Goal: Transaction & Acquisition: Purchase product/service

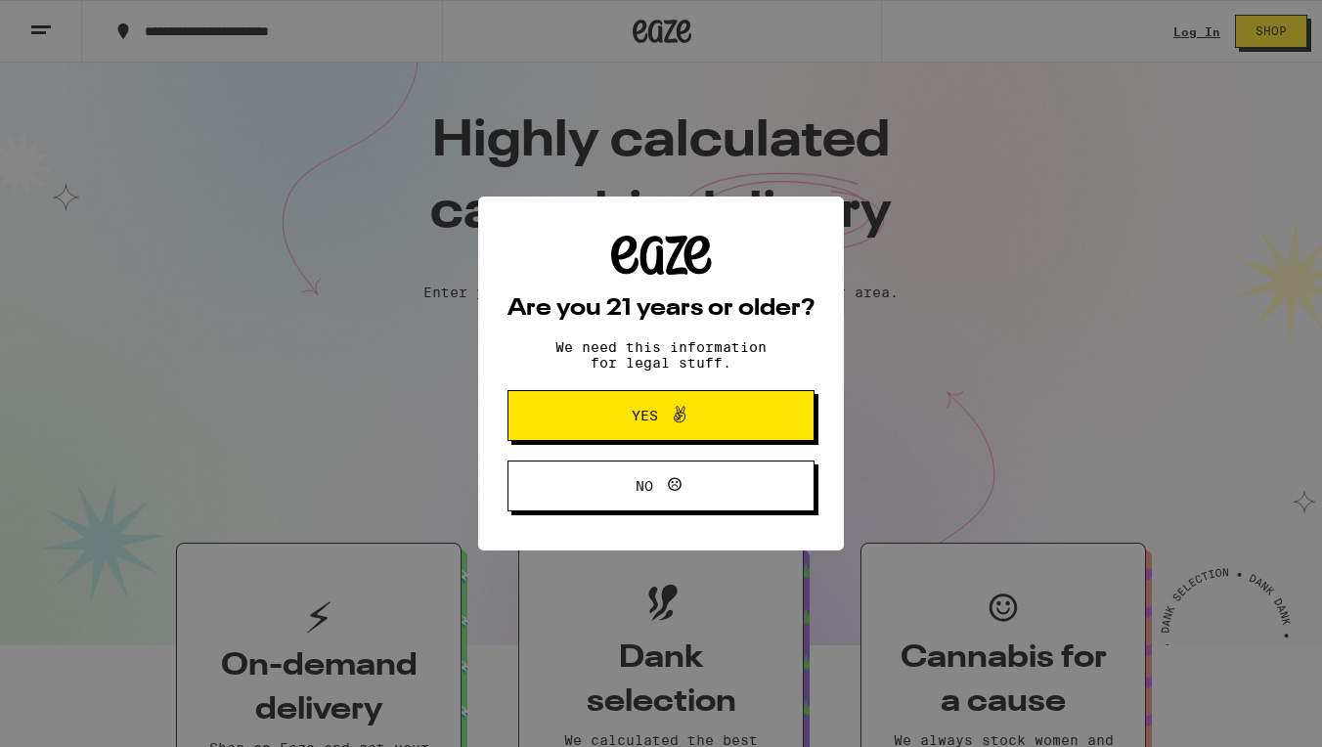
click at [677, 426] on icon at bounding box center [679, 414] width 23 height 23
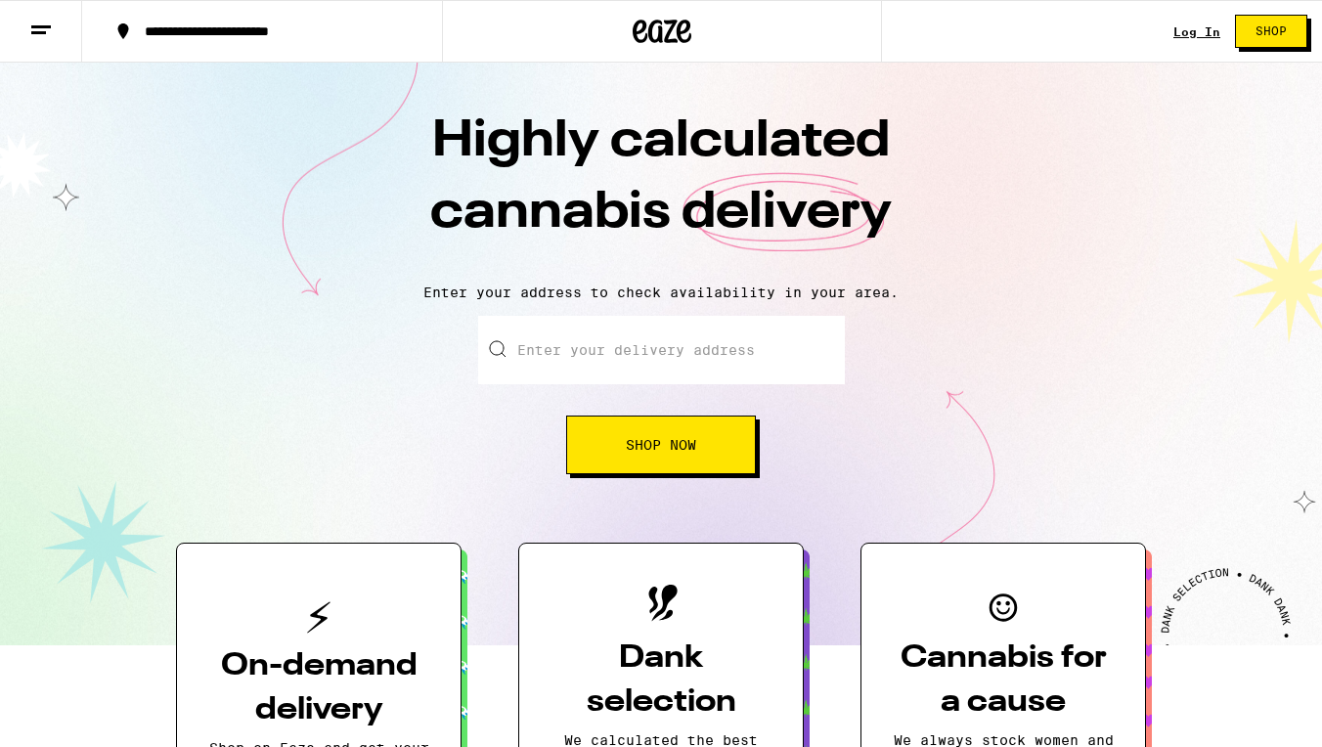
click at [1200, 34] on link "Log In" at bounding box center [1196, 31] width 47 height 13
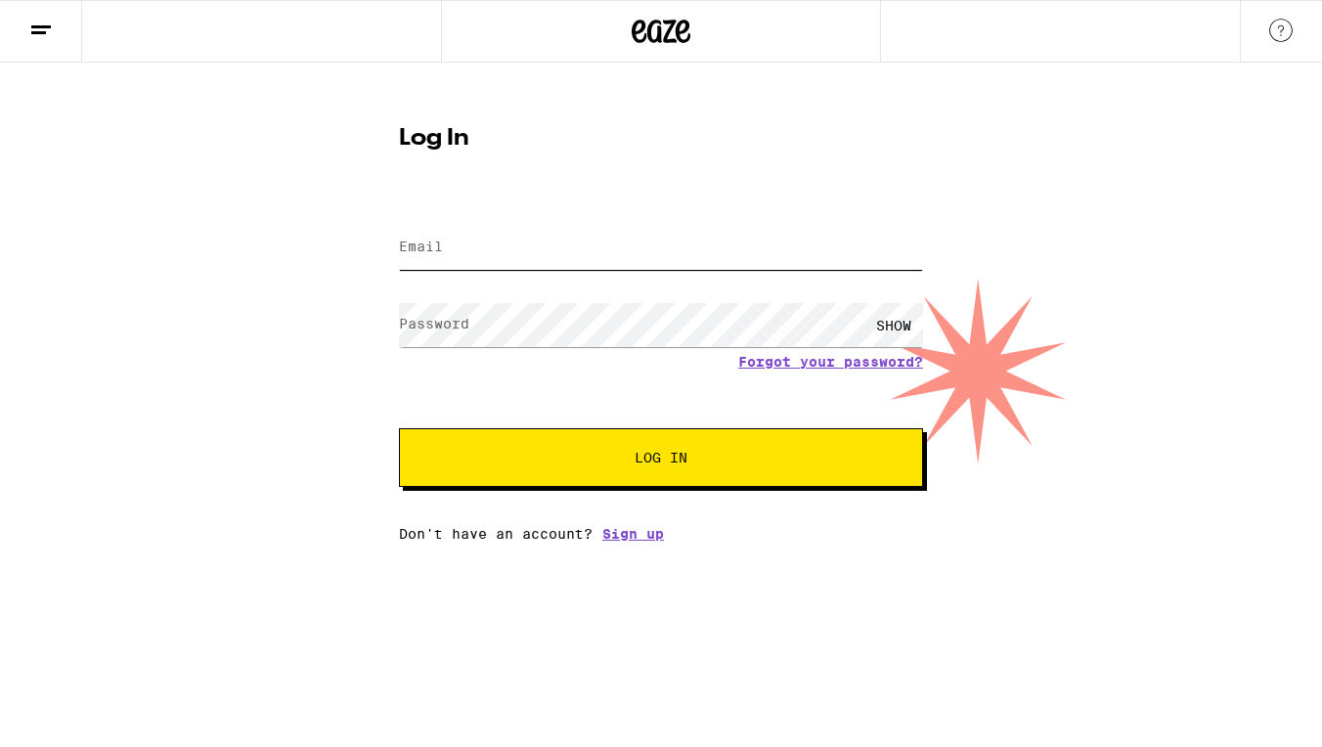
type input "[PERSON_NAME][EMAIL_ADDRESS][PERSON_NAME][DOMAIN_NAME]"
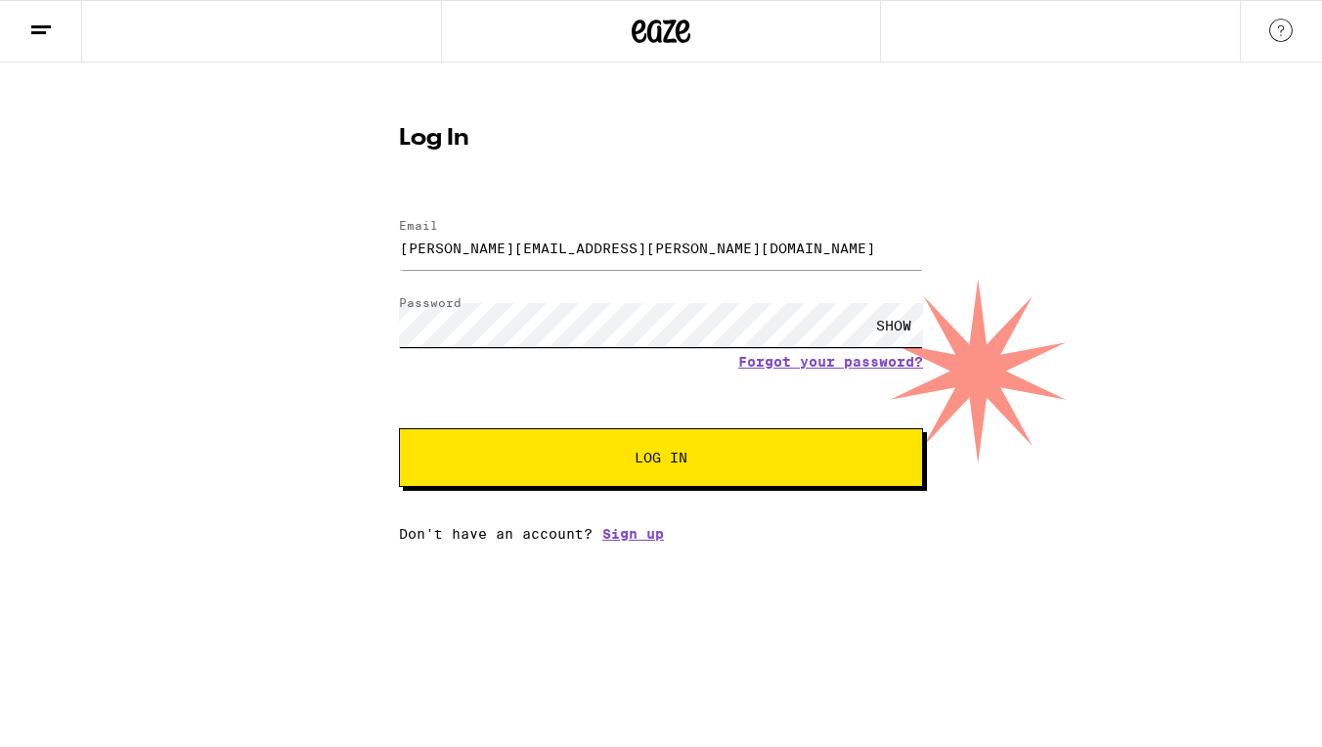
click at [661, 459] on button "Log In" at bounding box center [661, 457] width 524 height 59
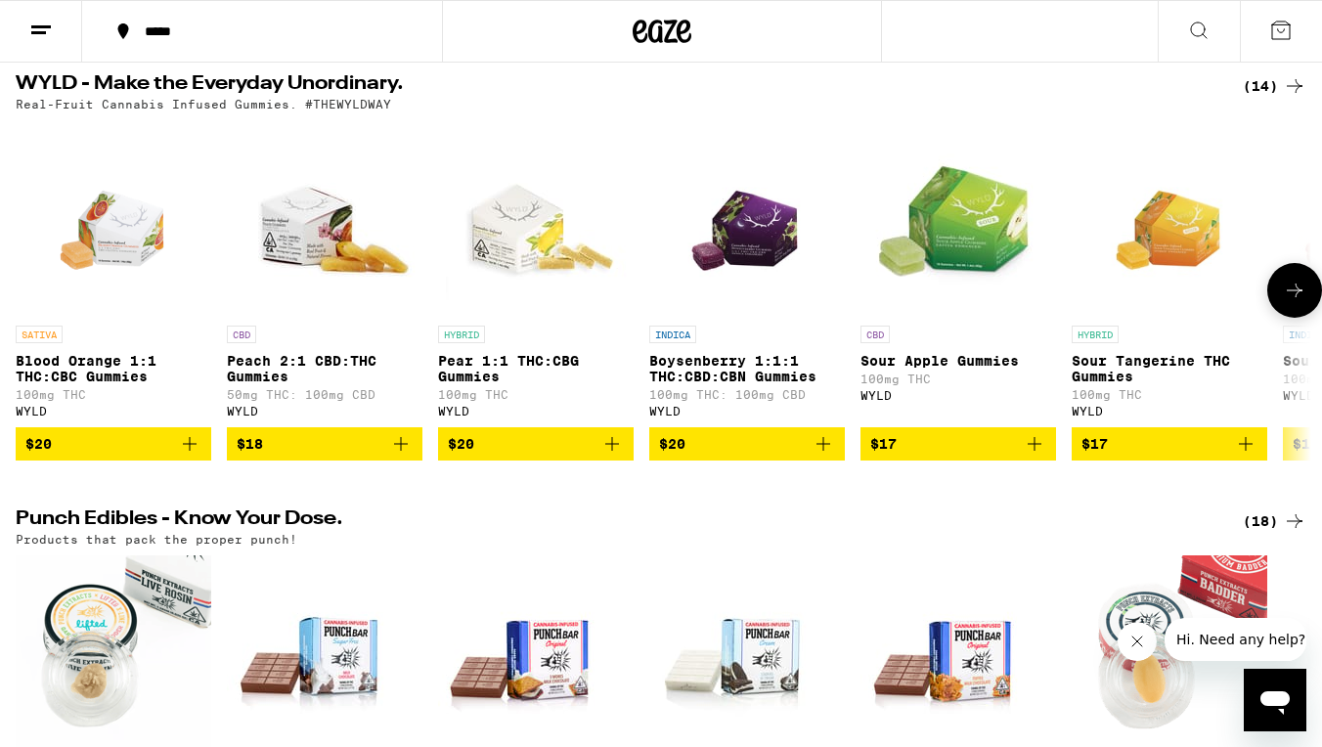
scroll to position [664, 0]
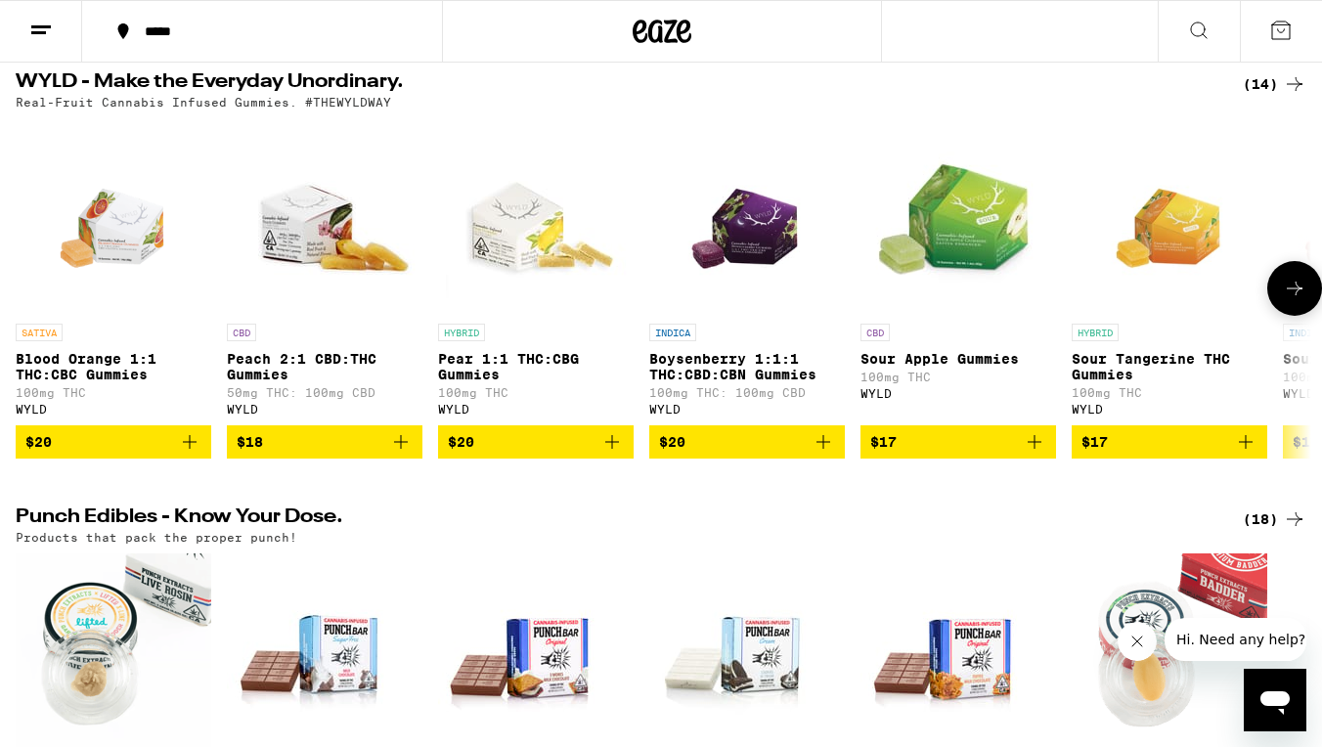
click at [821, 454] on icon "Add to bag" at bounding box center [822, 441] width 23 height 23
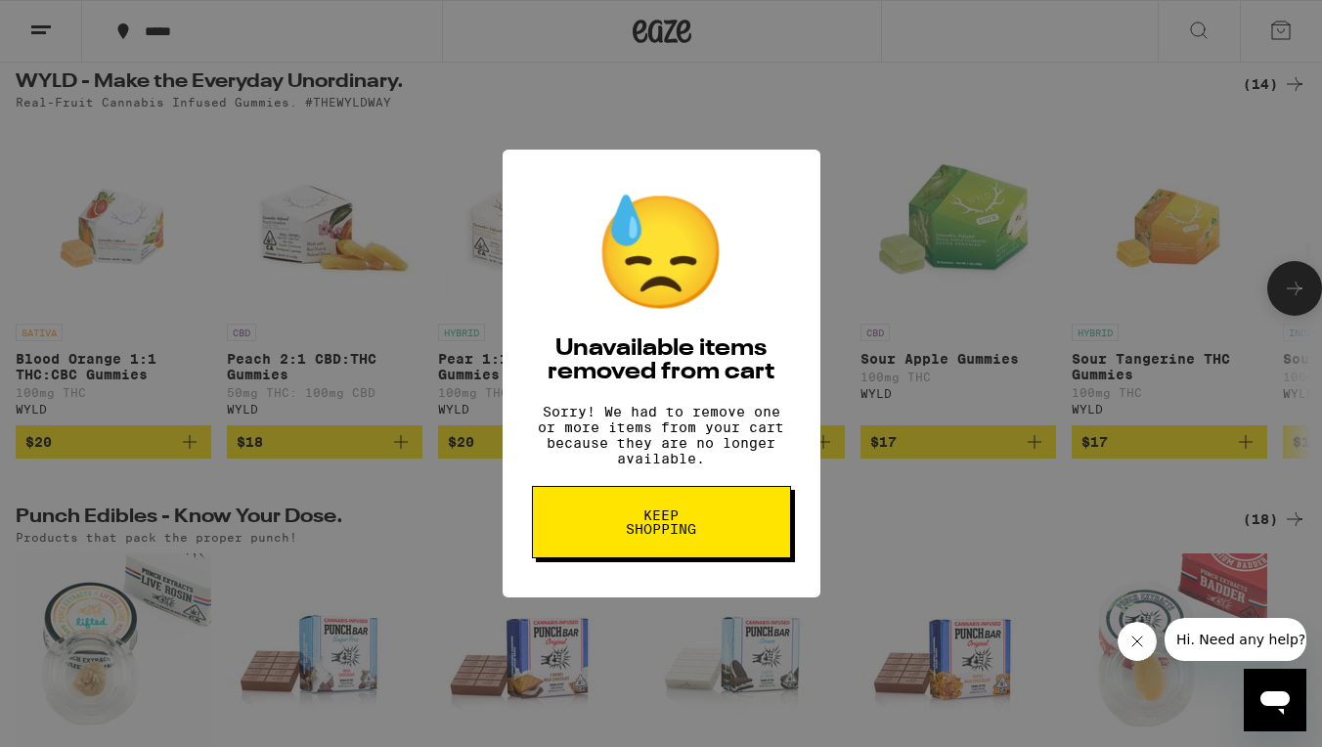
click at [701, 527] on span "Keep Shopping" at bounding box center [661, 521] width 101 height 27
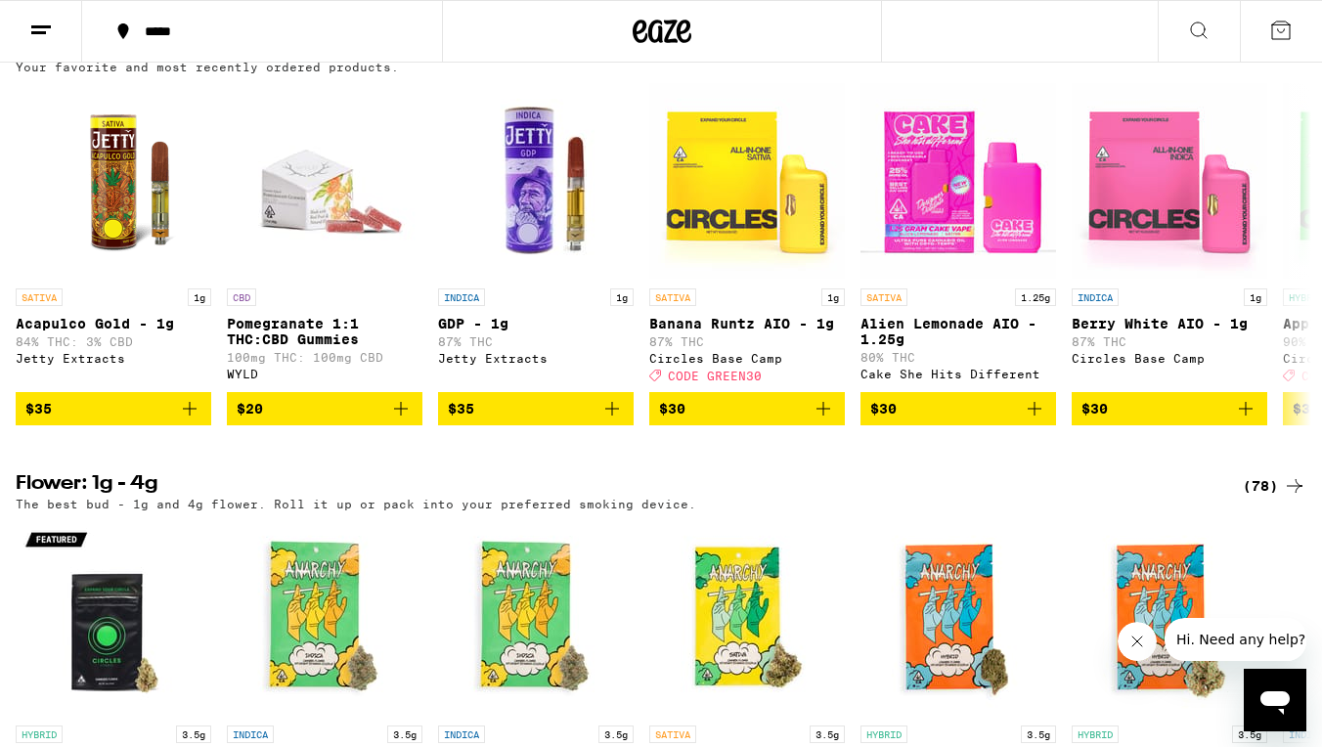
scroll to position [1585, 0]
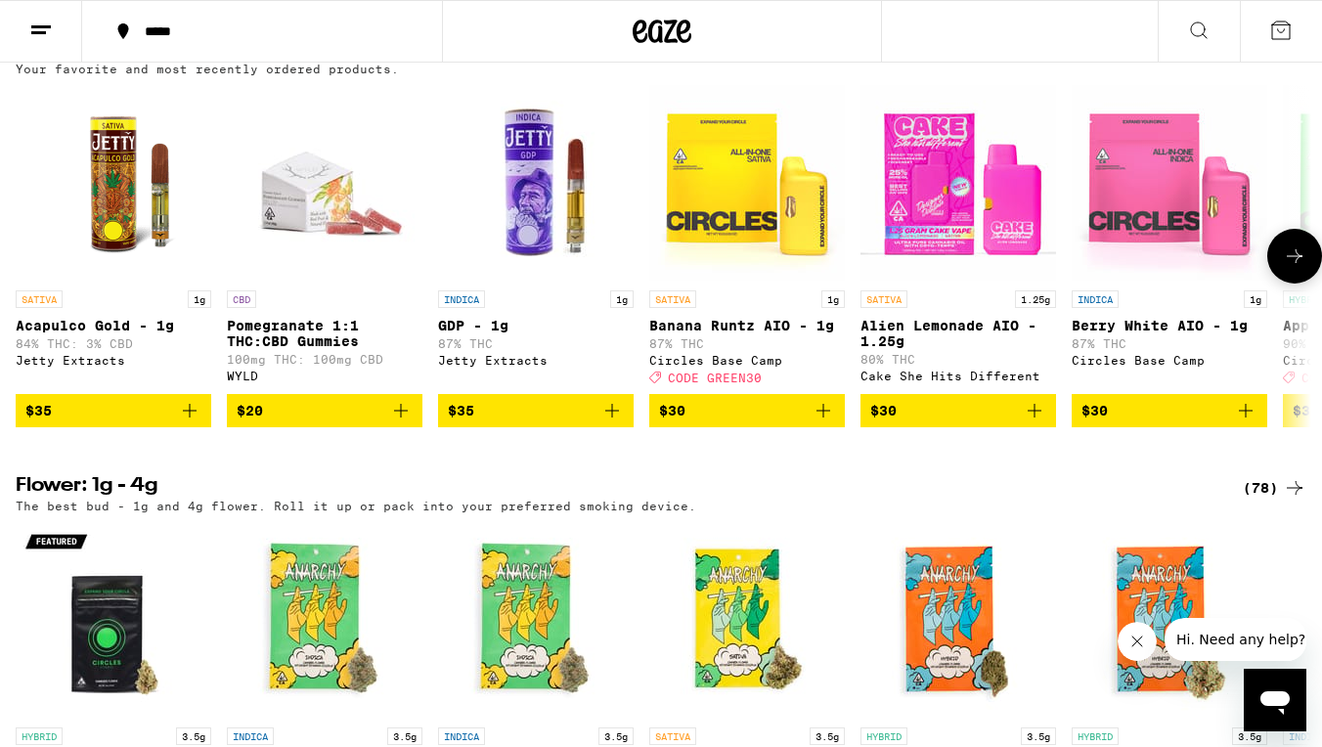
click at [397, 422] on icon "Add to bag" at bounding box center [400, 410] width 23 height 23
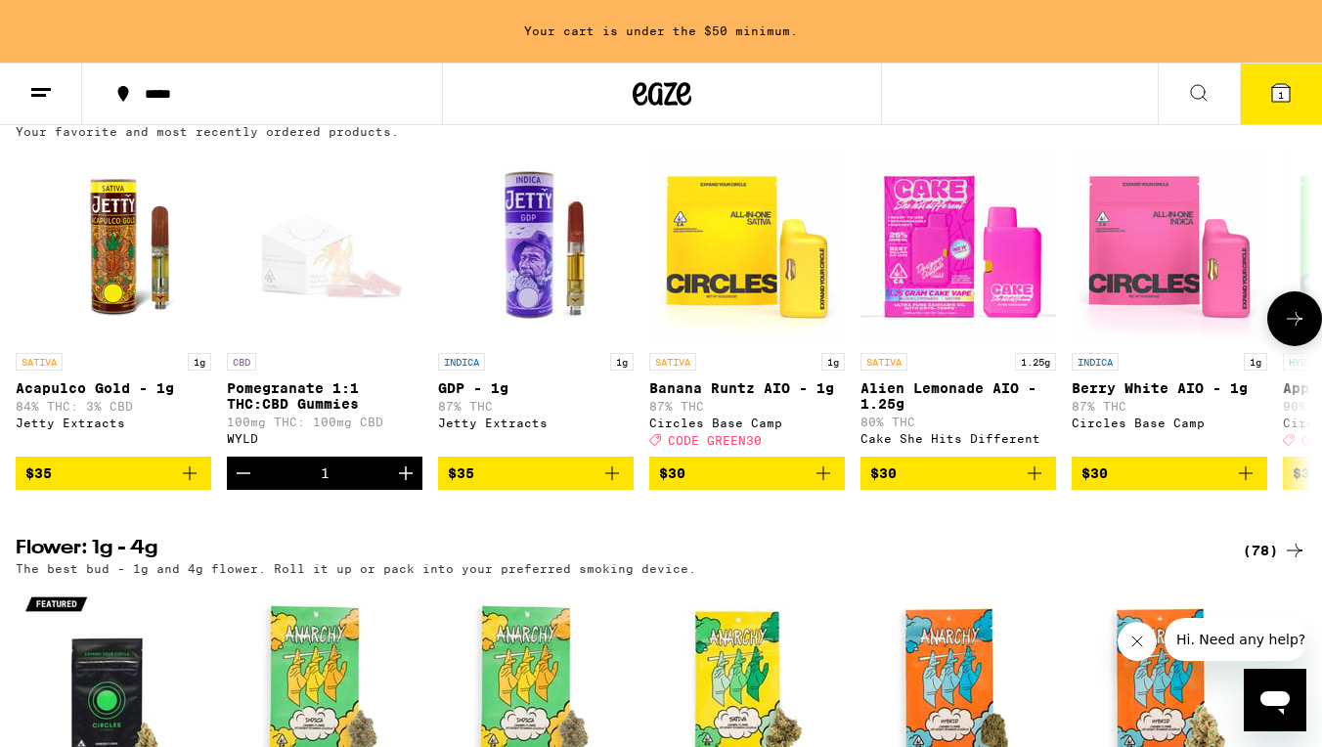
click at [1039, 485] on icon "Add to bag" at bounding box center [1033, 472] width 23 height 23
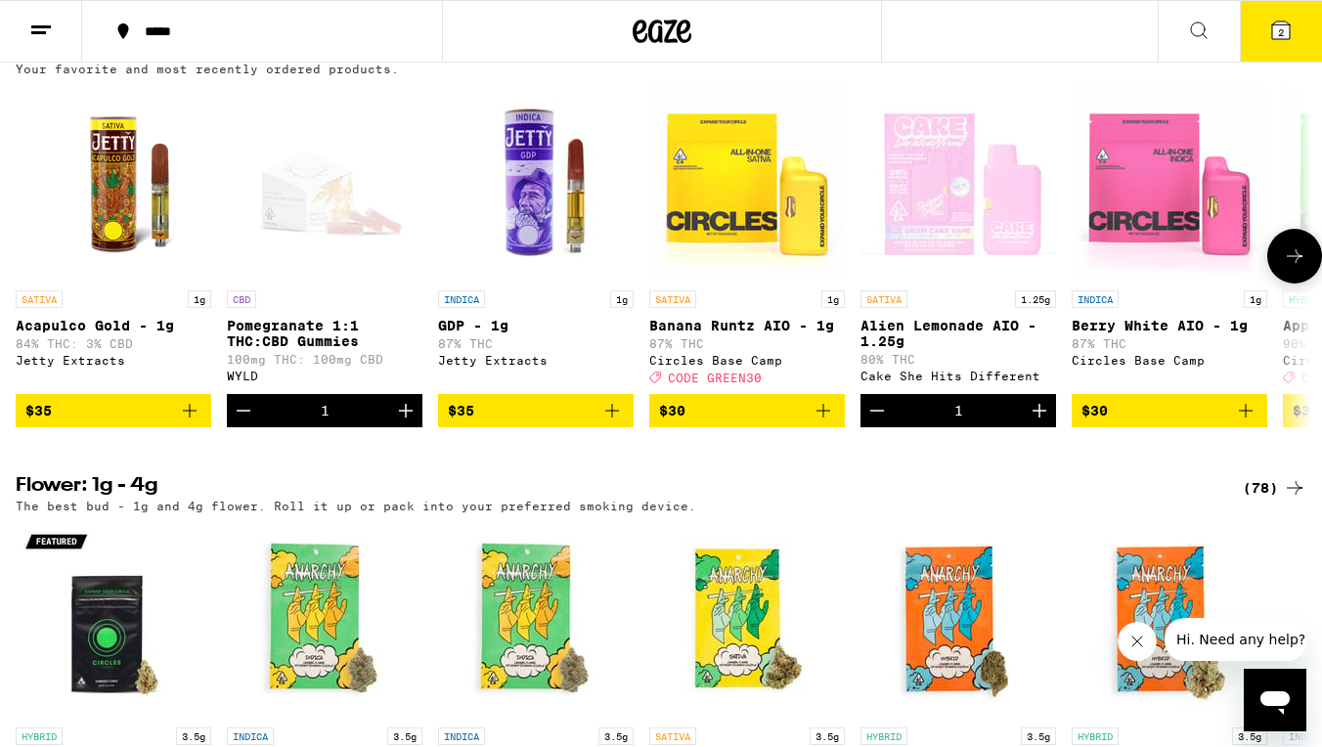
click at [816, 422] on icon "Add to bag" at bounding box center [822, 410] width 23 height 23
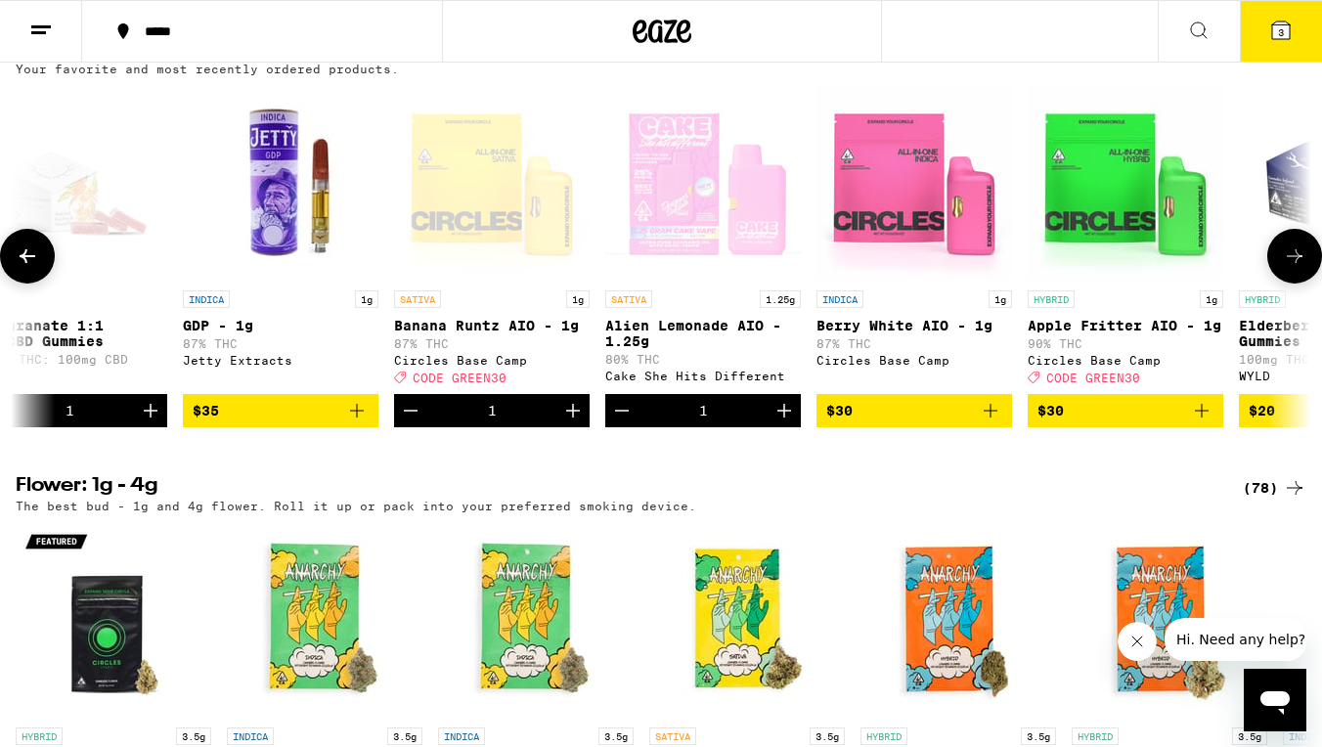
scroll to position [0, 0]
click at [1208, 422] on icon "Add to bag" at bounding box center [1201, 410] width 23 height 23
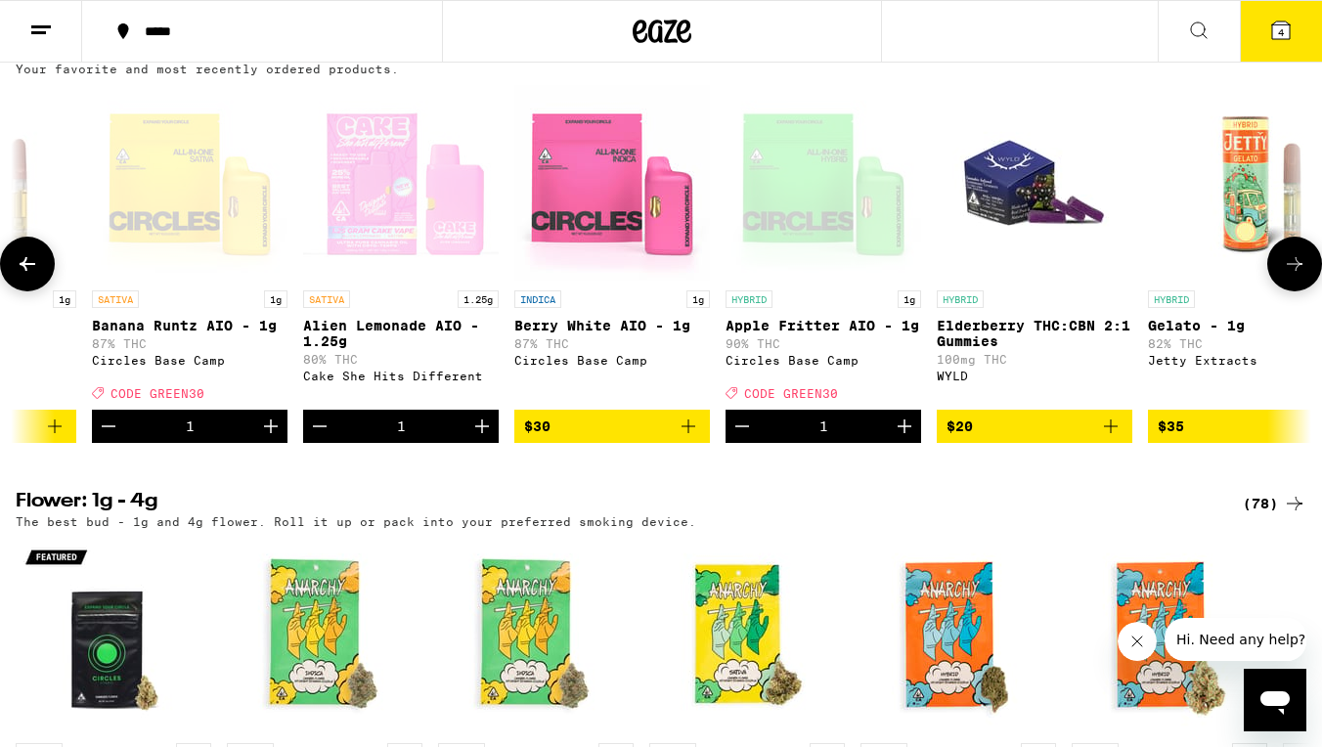
scroll to position [0, 567]
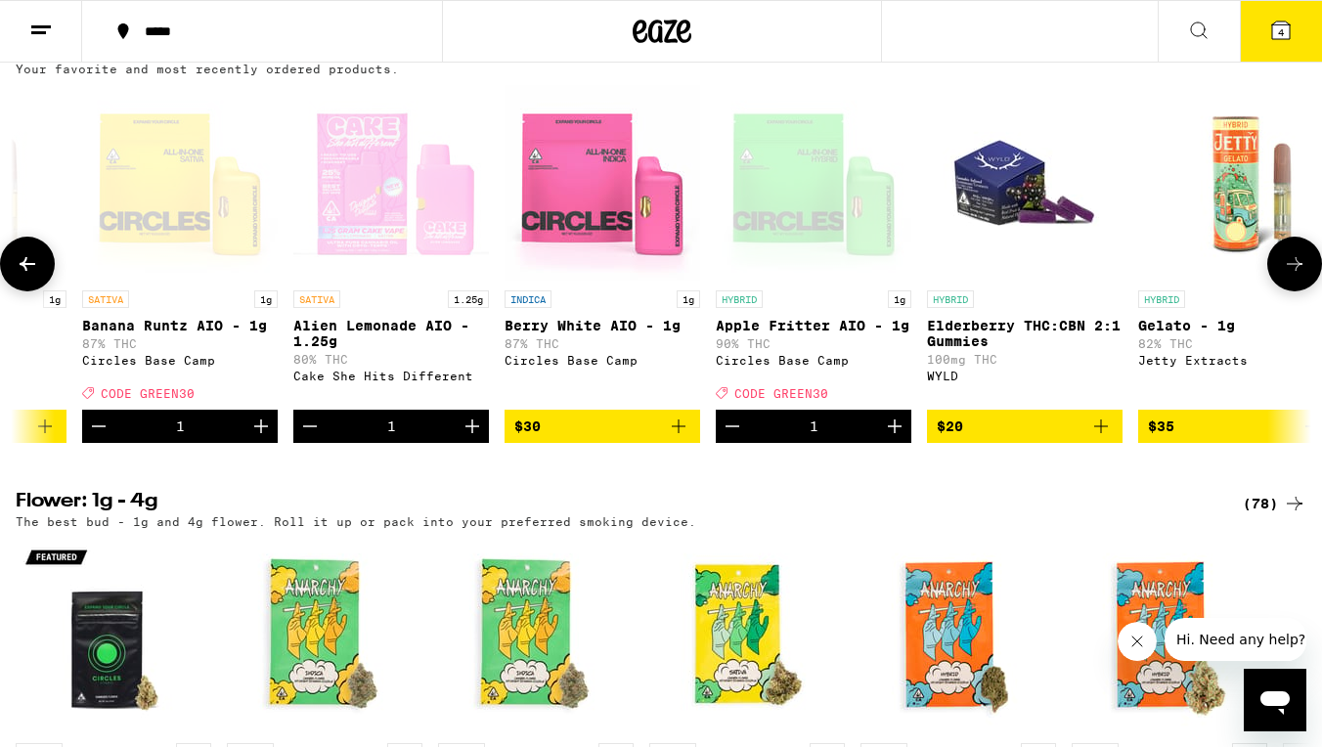
click at [1094, 438] on icon "Add to bag" at bounding box center [1100, 425] width 23 height 23
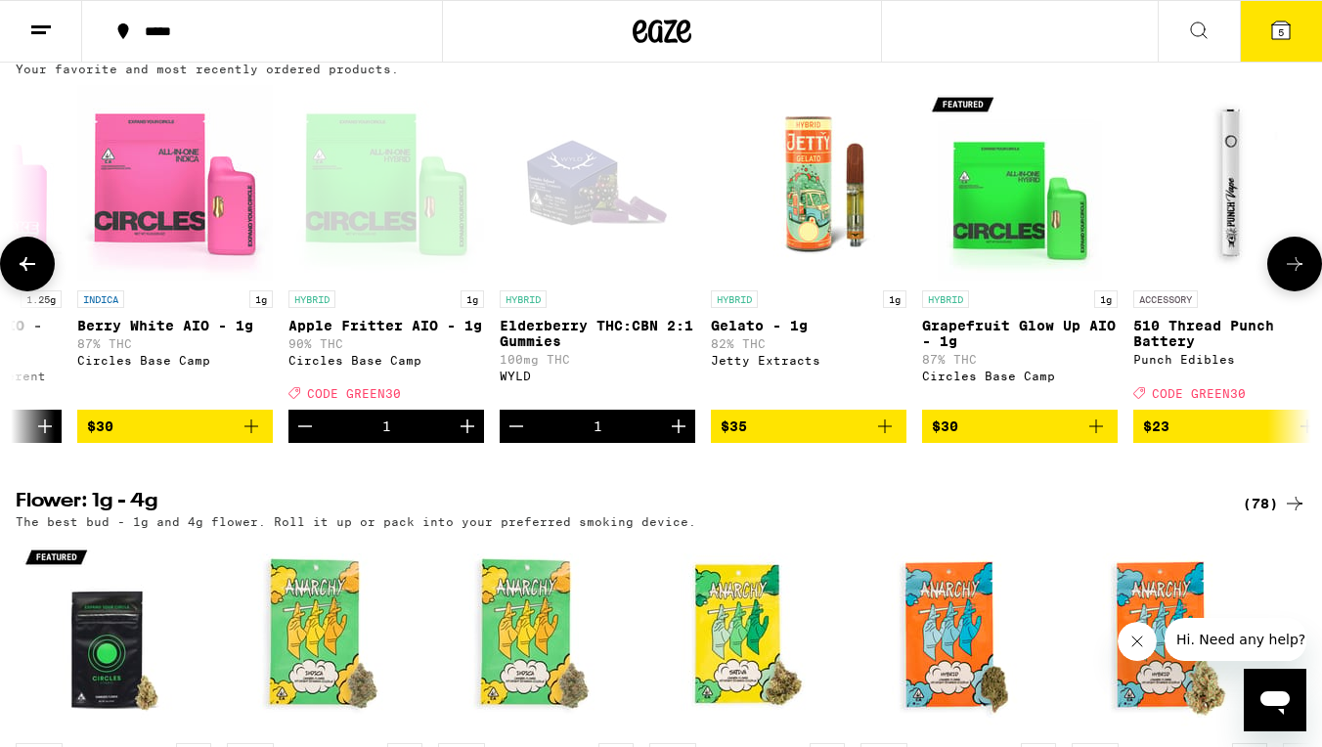
scroll to position [0, 999]
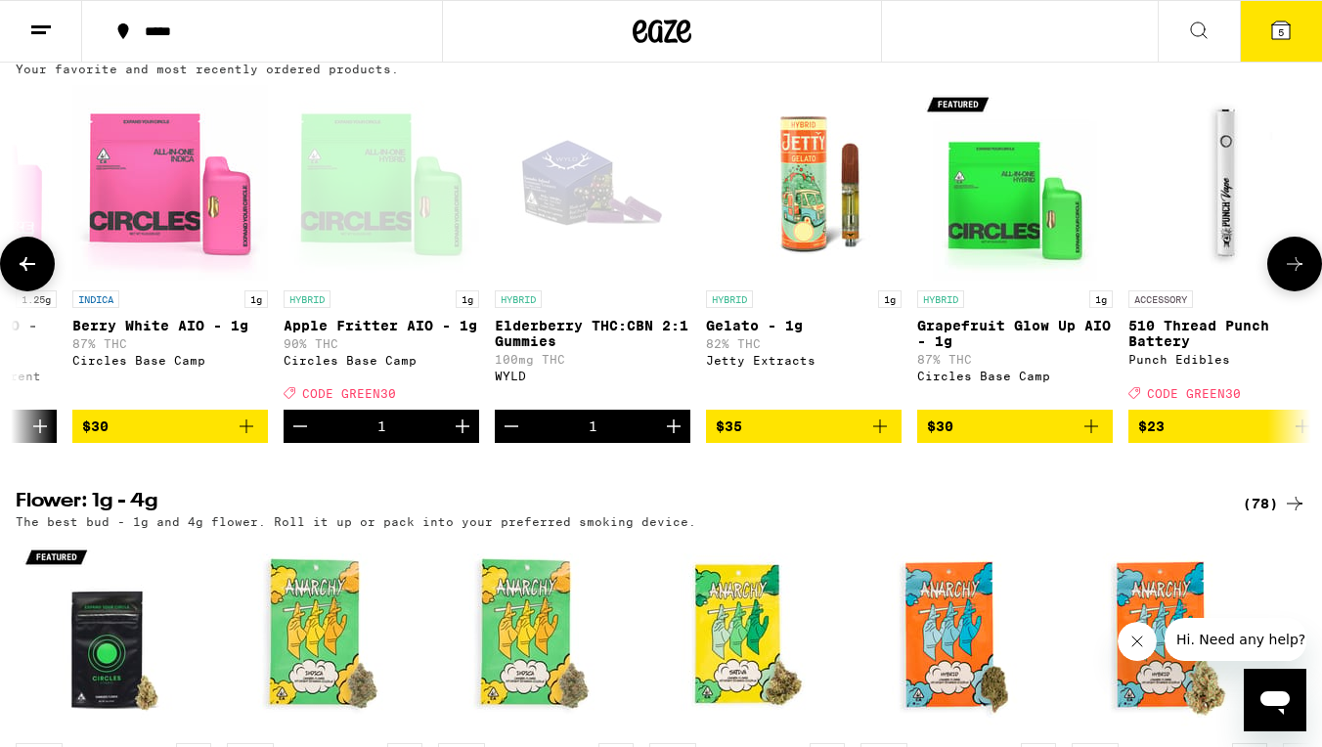
click at [1097, 438] on icon "Add to bag" at bounding box center [1090, 425] width 23 height 23
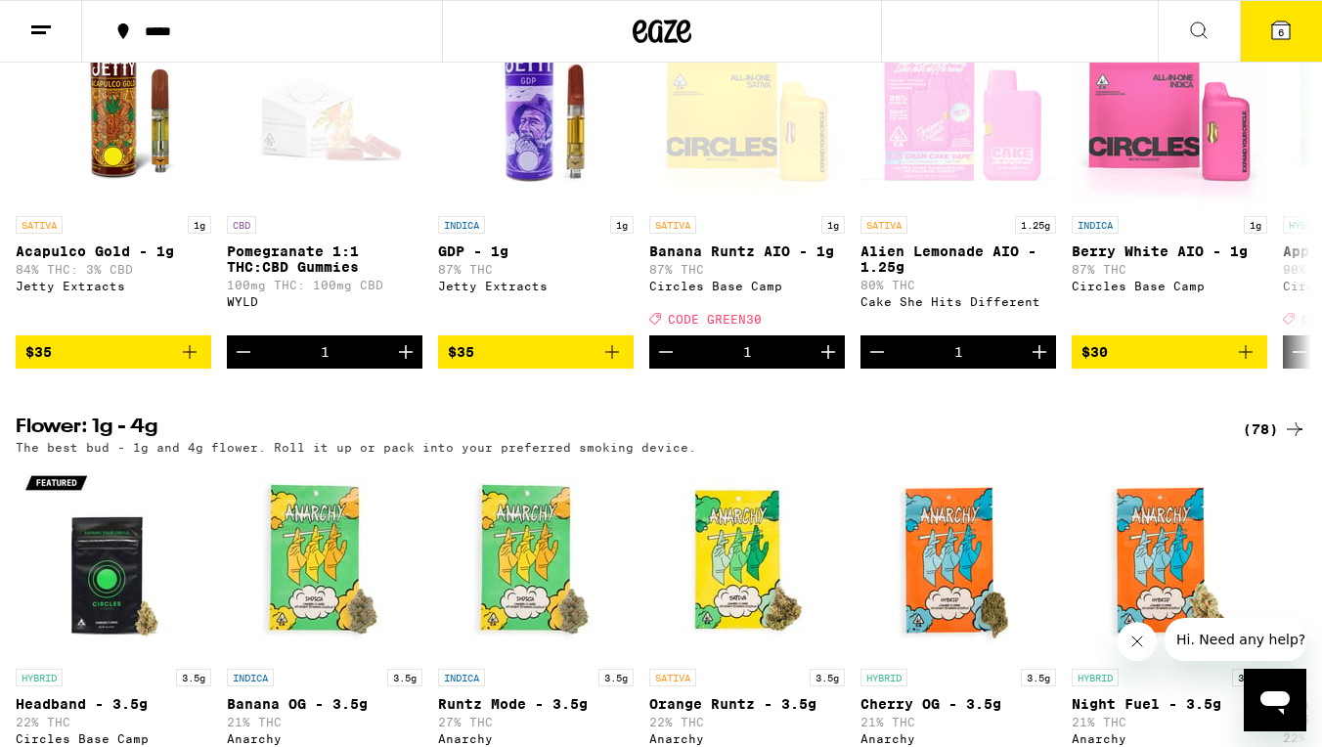
scroll to position [1658, 0]
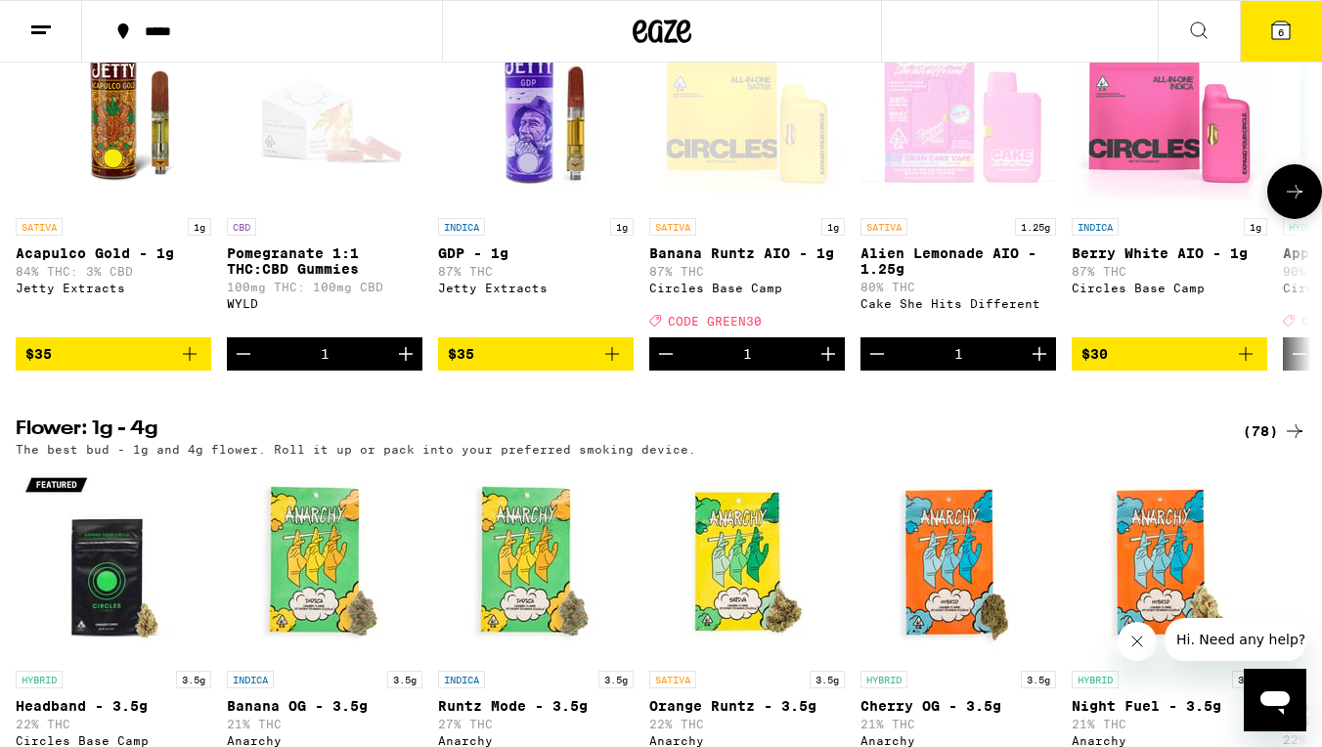
click at [192, 366] on icon "Add to bag" at bounding box center [189, 353] width 23 height 23
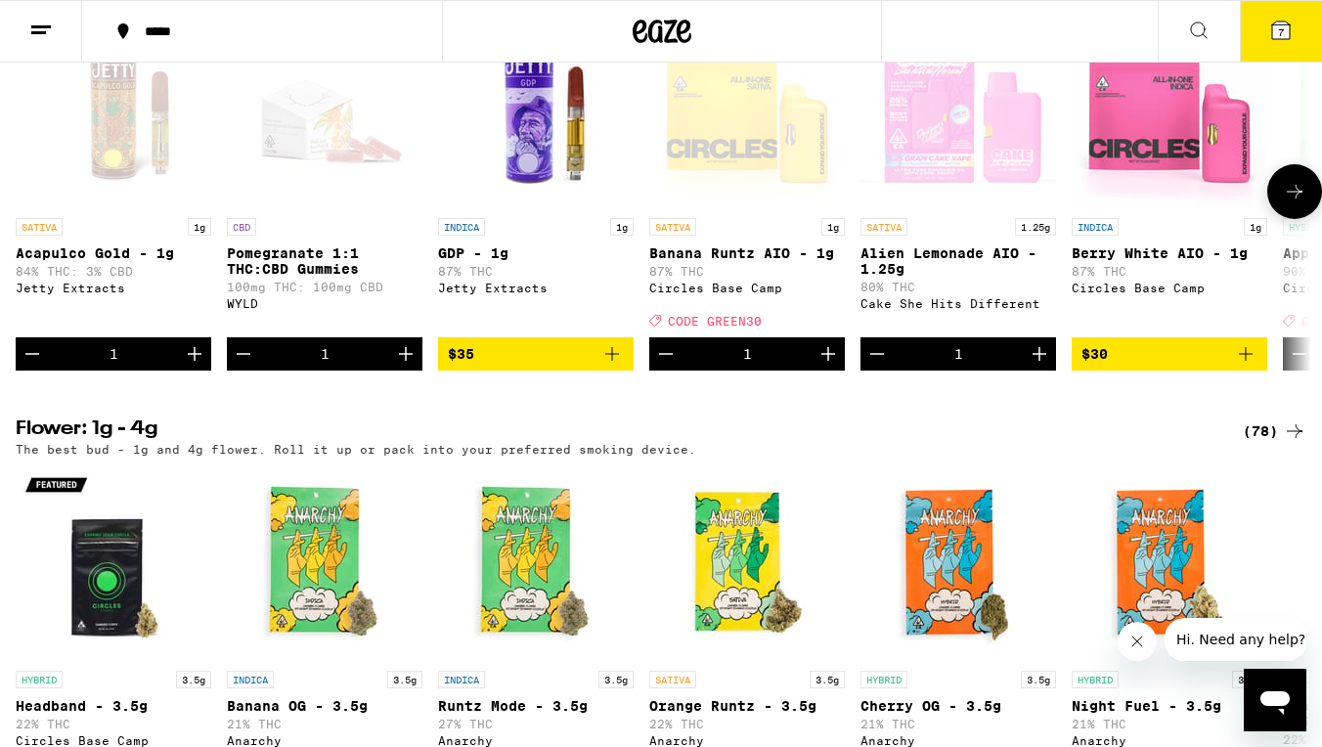
scroll to position [0, 0]
click at [43, 366] on icon "Decrement" at bounding box center [32, 353] width 23 height 23
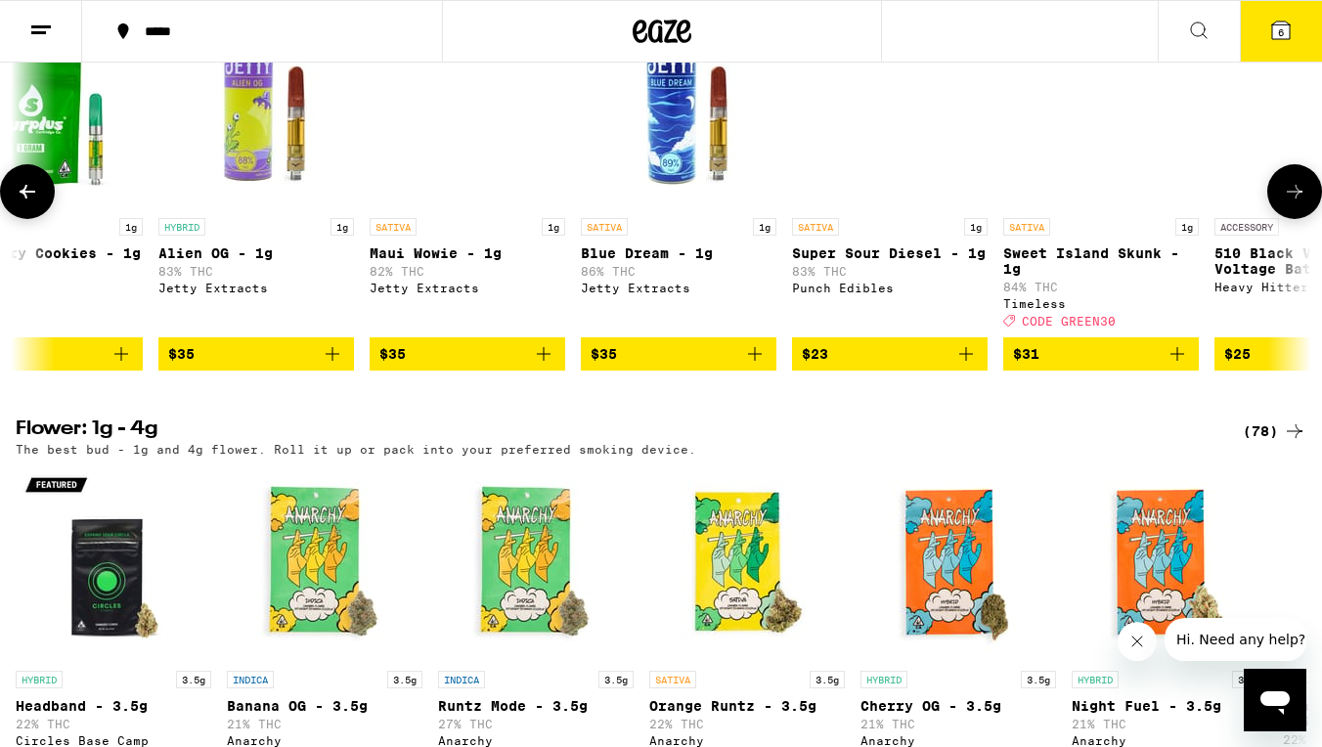
scroll to position [0, 2614]
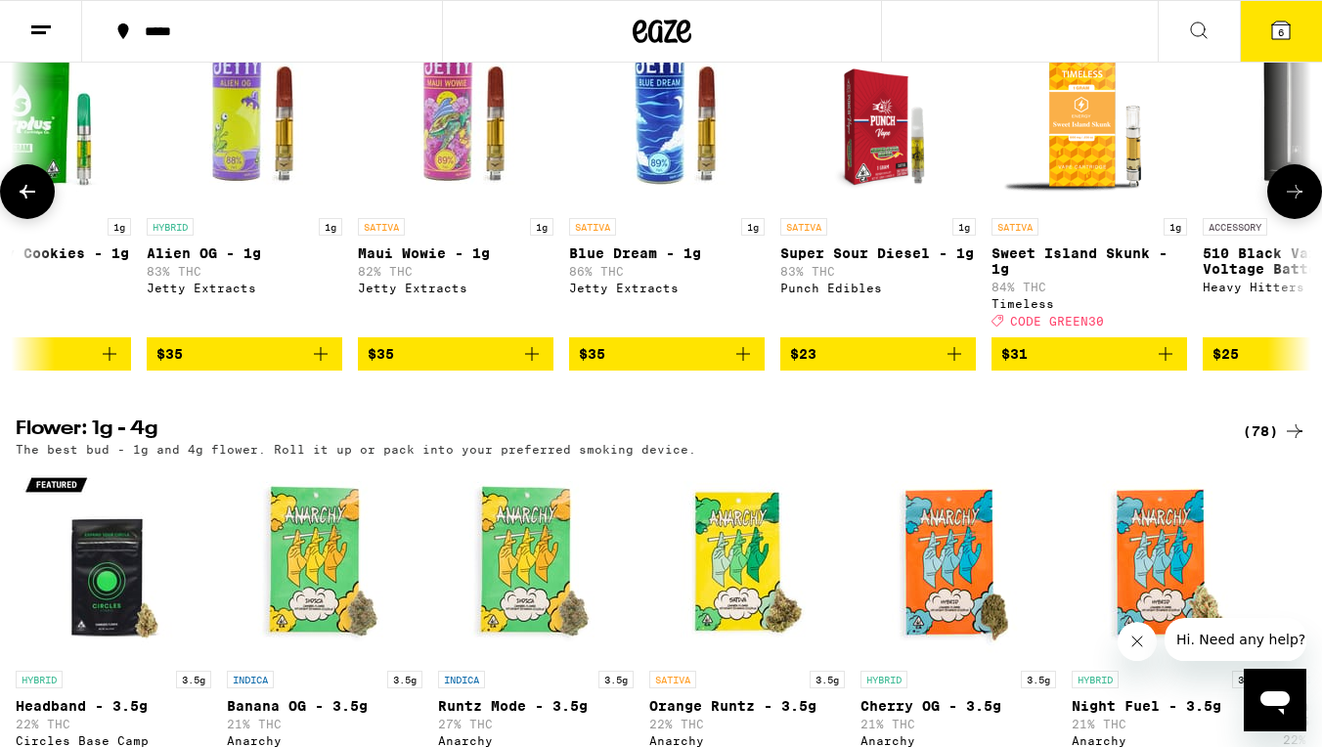
click at [523, 366] on icon "Add to bag" at bounding box center [531, 353] width 23 height 23
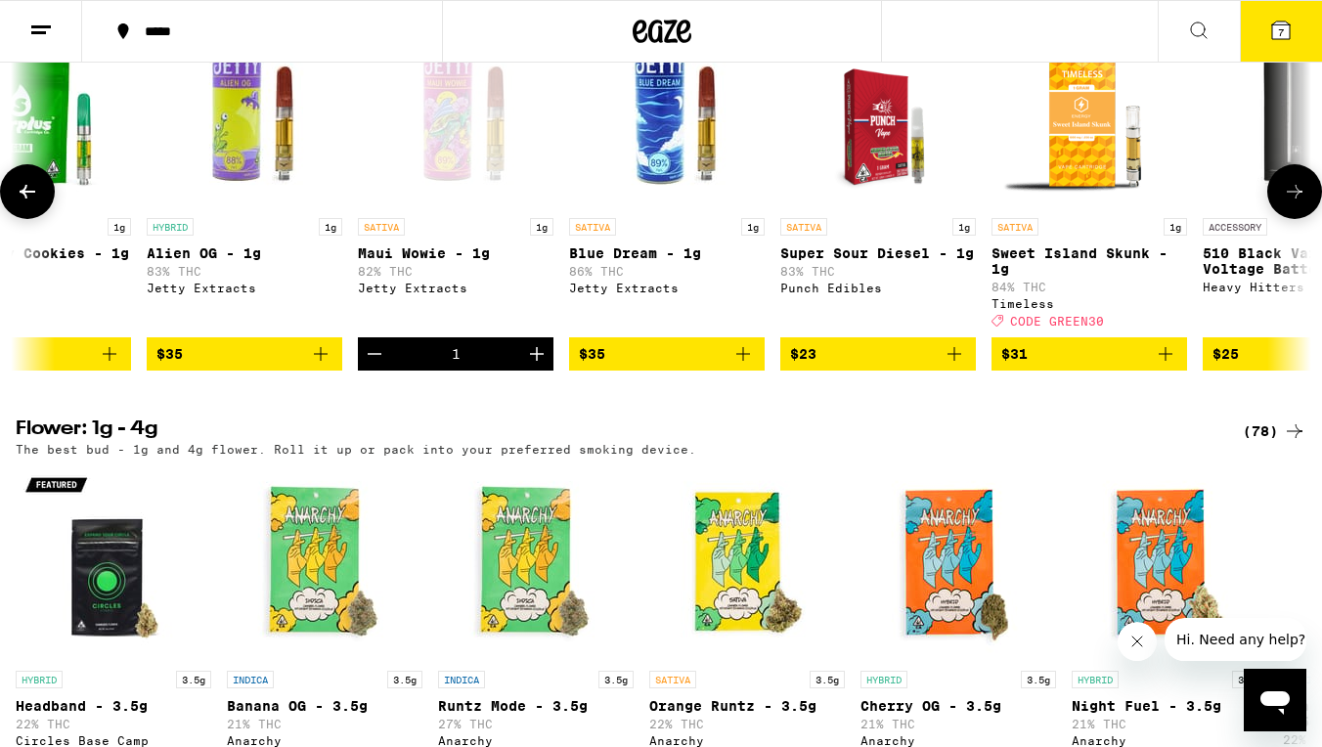
click at [737, 366] on icon "Add to bag" at bounding box center [742, 353] width 23 height 23
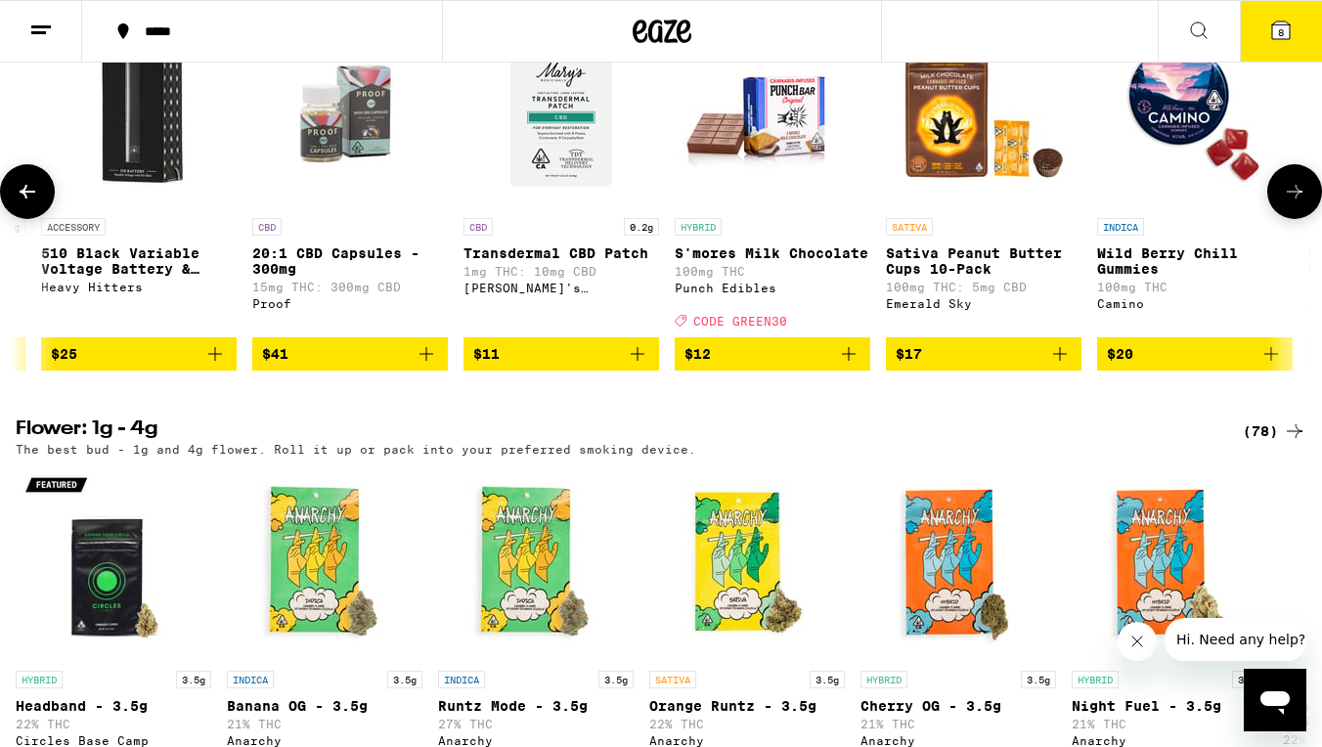
scroll to position [1658, 0]
click at [1064, 366] on icon "Add to bag" at bounding box center [1059, 353] width 23 height 23
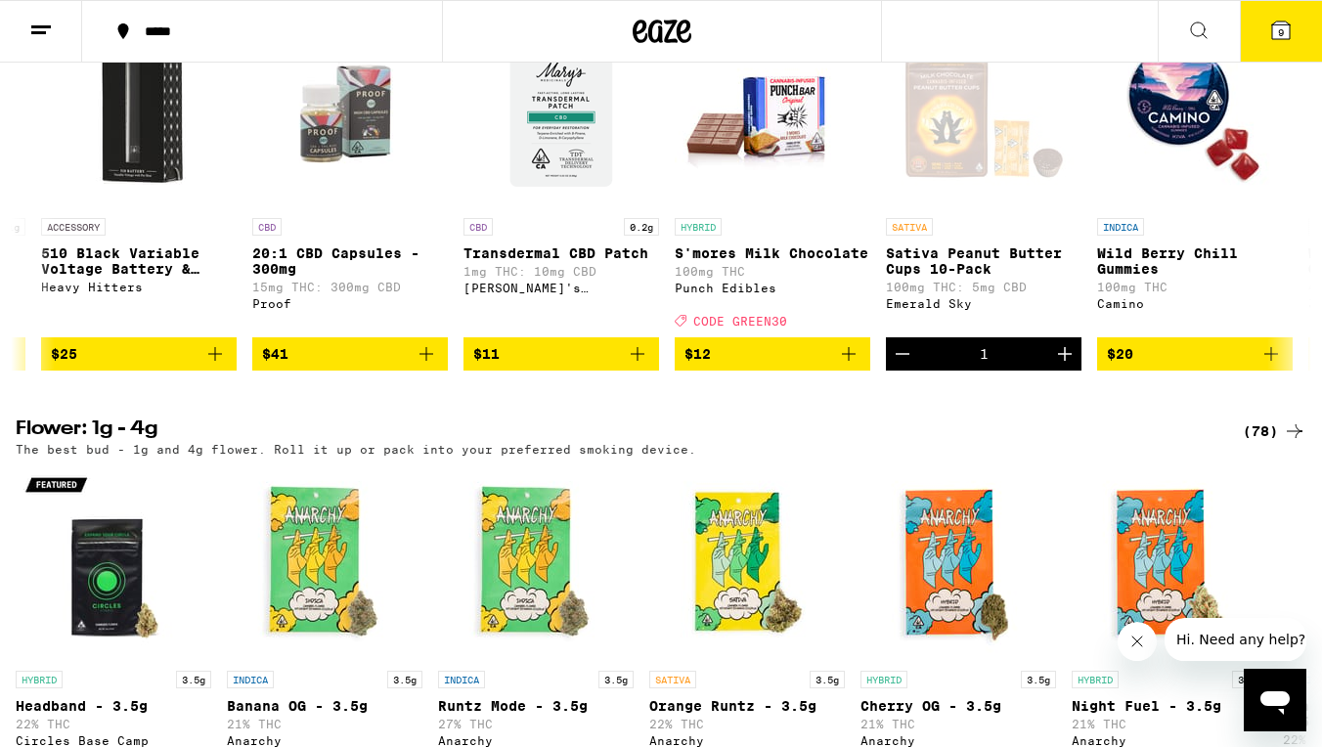
click at [1271, 17] on button "9" at bounding box center [1280, 31] width 82 height 61
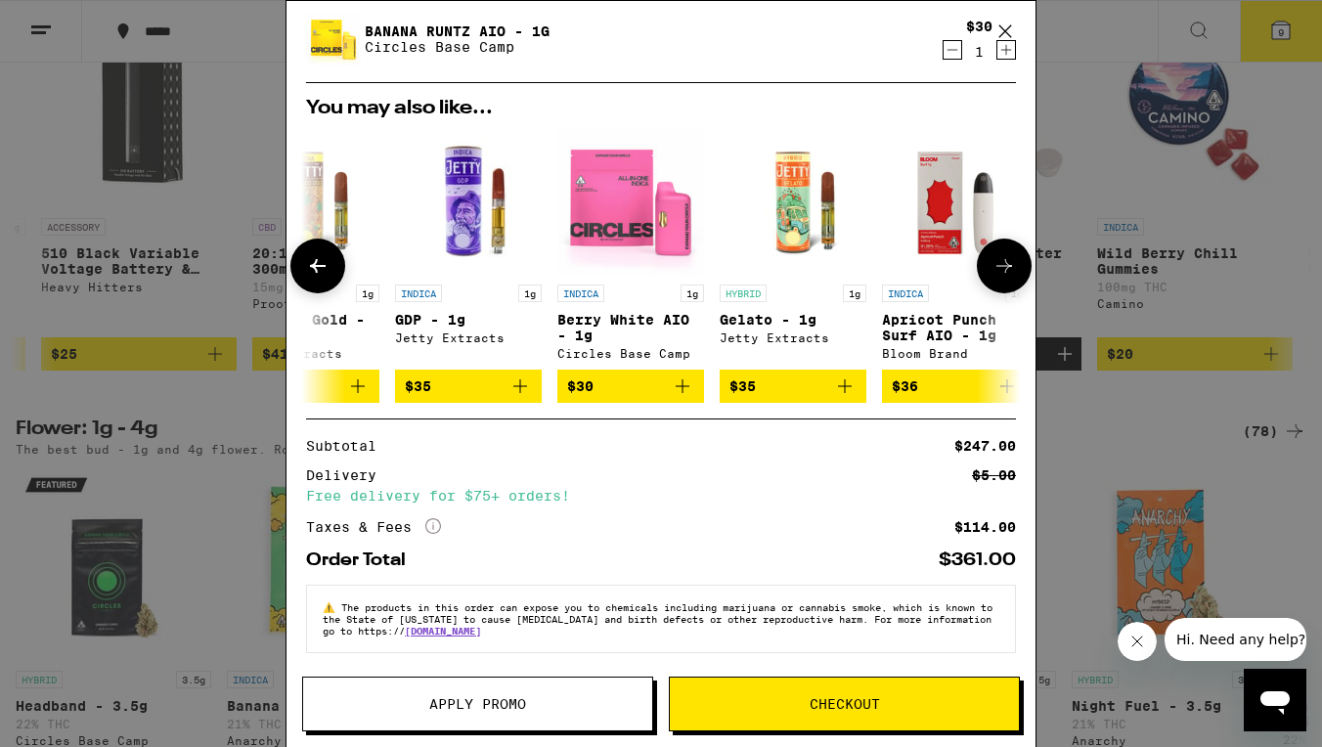
scroll to position [628, 0]
click at [560, 681] on button "Apply Promo" at bounding box center [477, 703] width 351 height 55
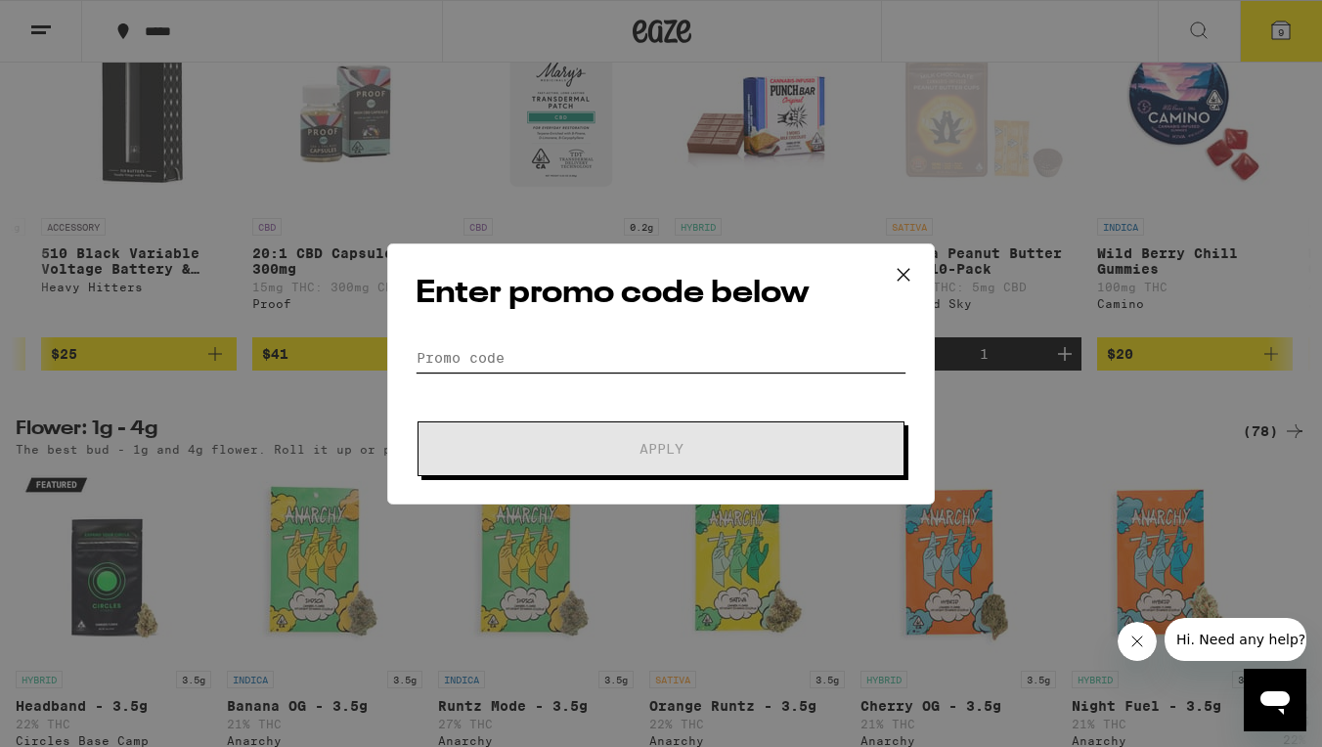
click at [618, 360] on input "Promo Code" at bounding box center [660, 357] width 491 height 29
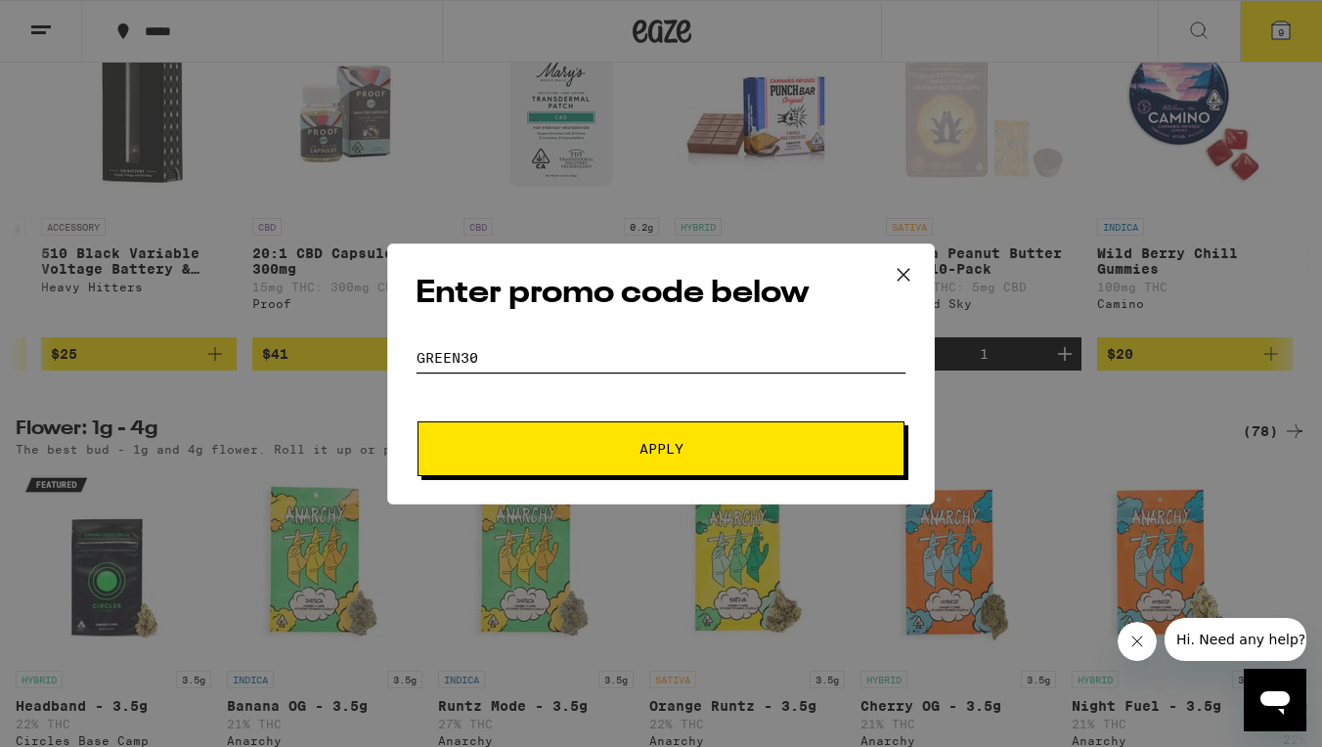
type input "green30"
click at [727, 456] on button "Apply" at bounding box center [660, 448] width 487 height 55
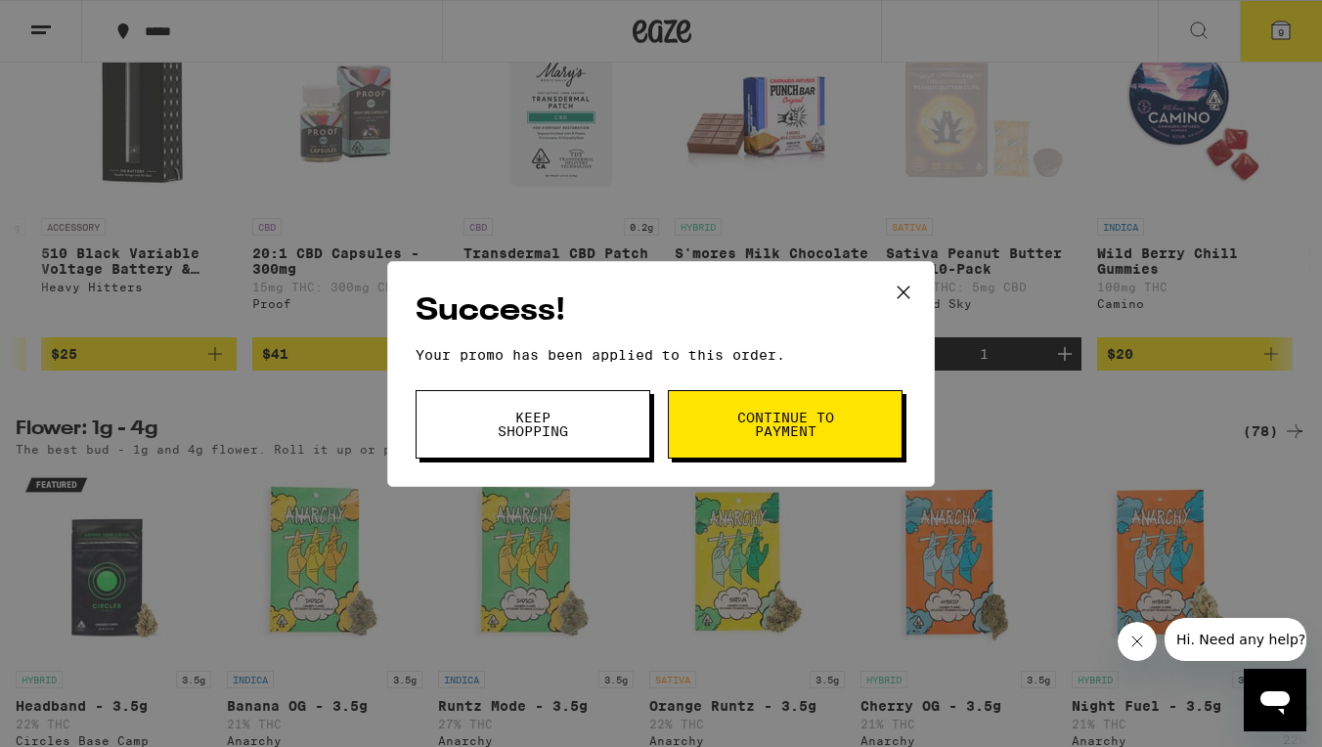
click at [742, 446] on button "Continue to payment" at bounding box center [785, 424] width 235 height 68
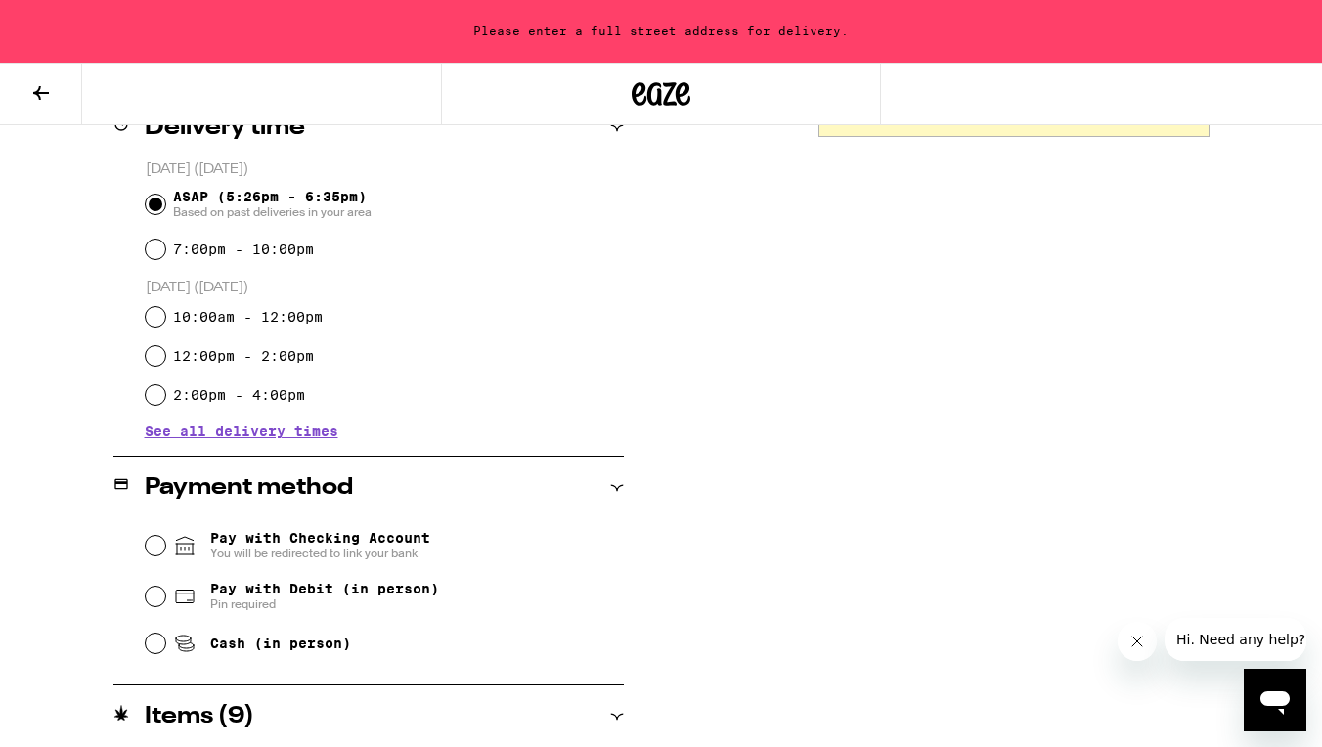
scroll to position [532, 0]
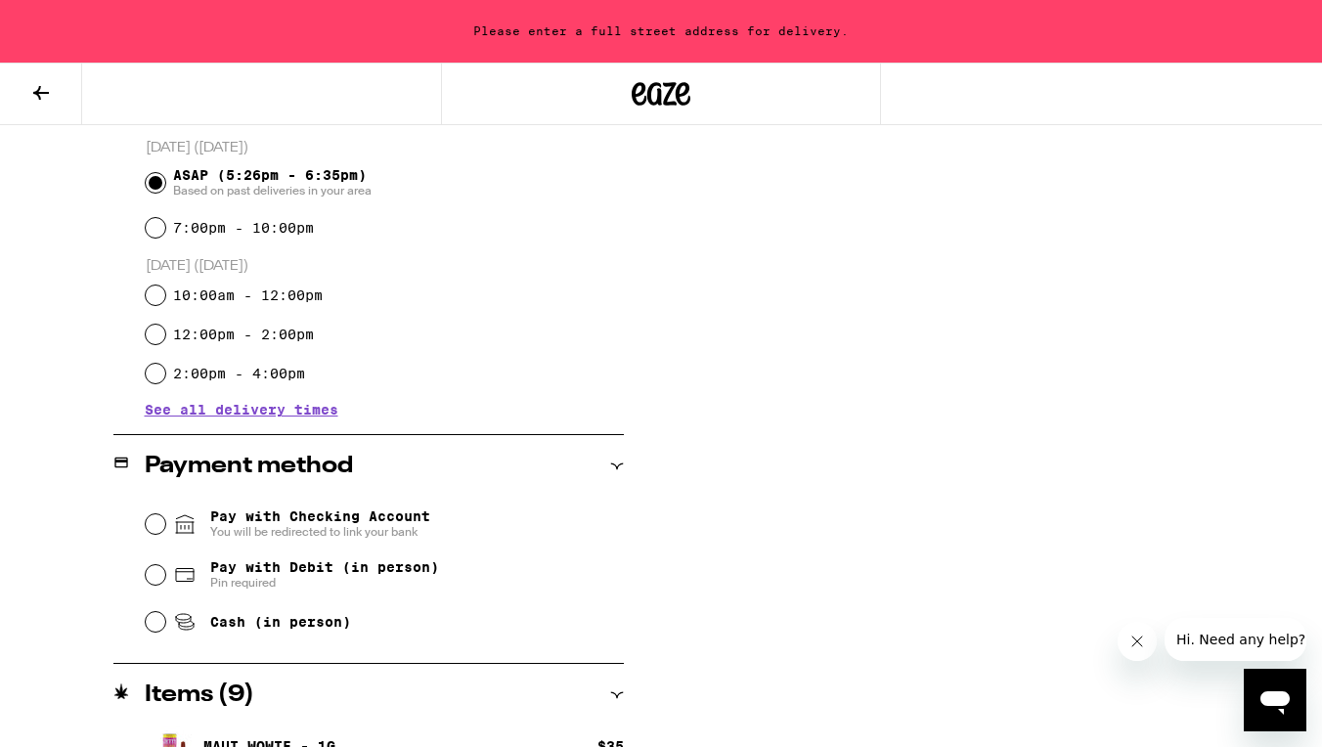
click at [163, 523] on input "Pay with Checking Account You will be redirected to link your bank" at bounding box center [156, 524] width 20 height 20
click at [171, 574] on div "Pay with Debit (in person) Pin required" at bounding box center [385, 574] width 478 height 51
click at [160, 574] on input "Pay with Debit (in person) Pin required" at bounding box center [156, 575] width 20 height 20
radio input "true"
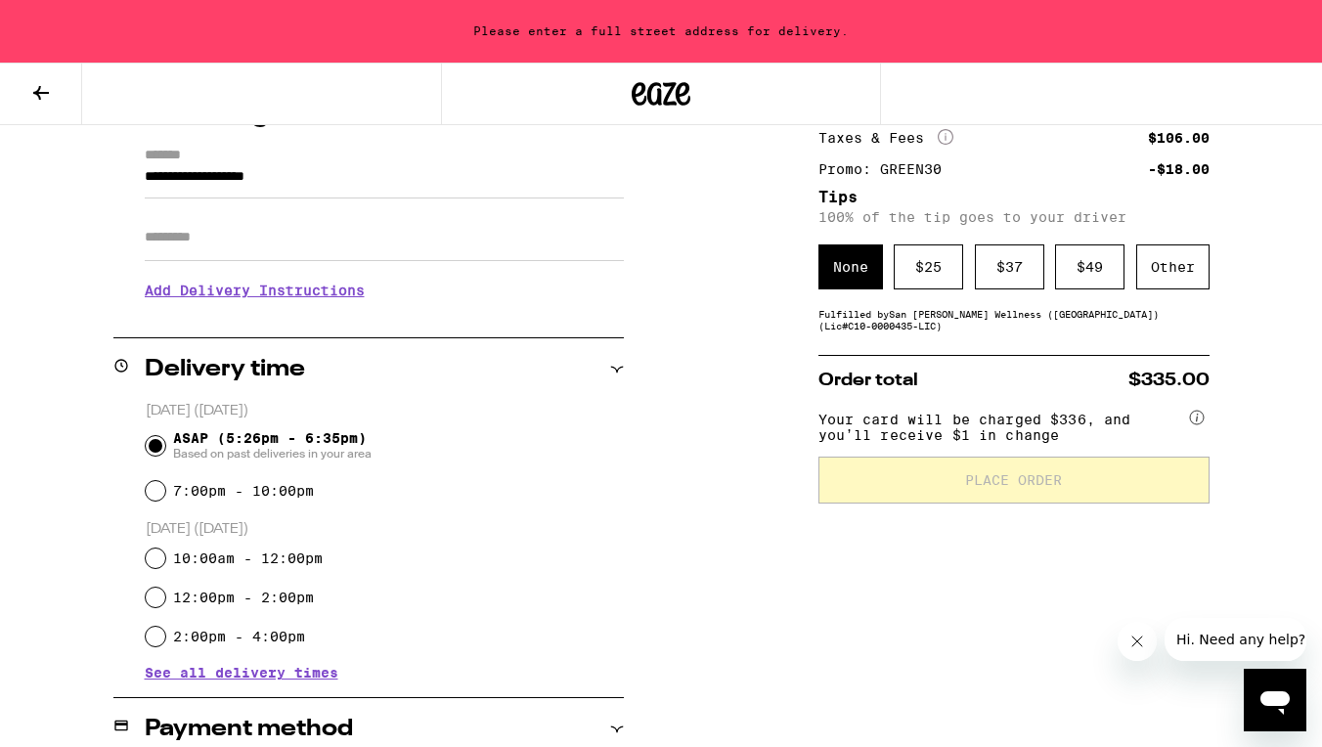
scroll to position [243, 0]
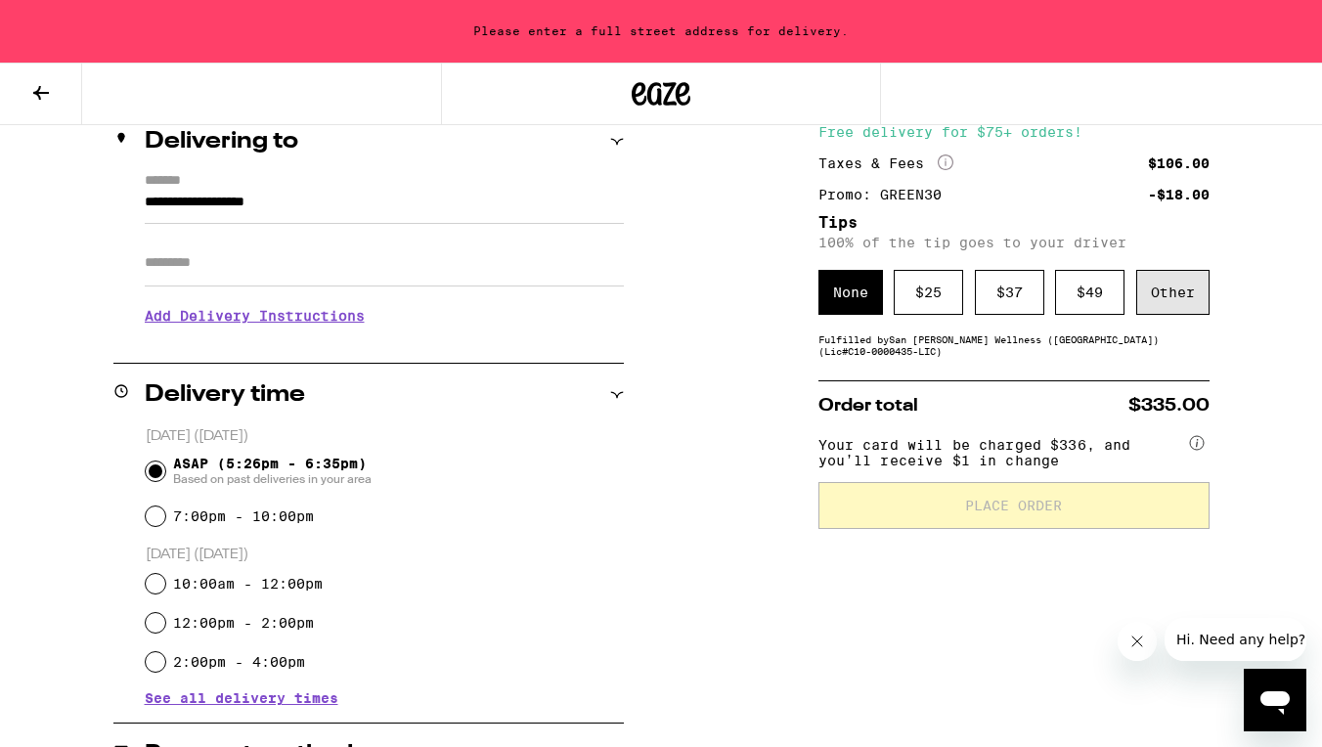
click at [1159, 307] on div "Other" at bounding box center [1172, 292] width 73 height 45
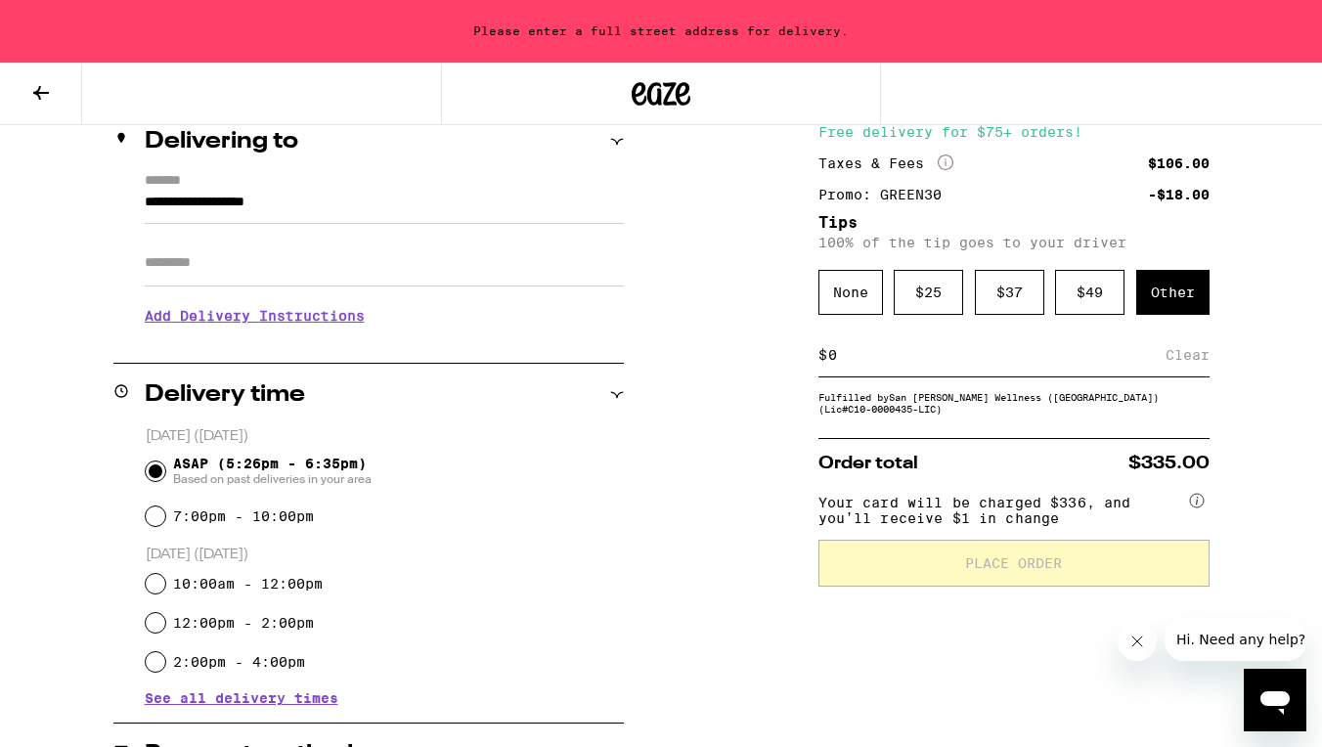
click at [1124, 374] on div "$ Clear" at bounding box center [1013, 355] width 391 height 44
click at [1149, 363] on input at bounding box center [996, 355] width 338 height 18
type input "10"
click at [1174, 350] on div "Save" at bounding box center [1191, 354] width 35 height 43
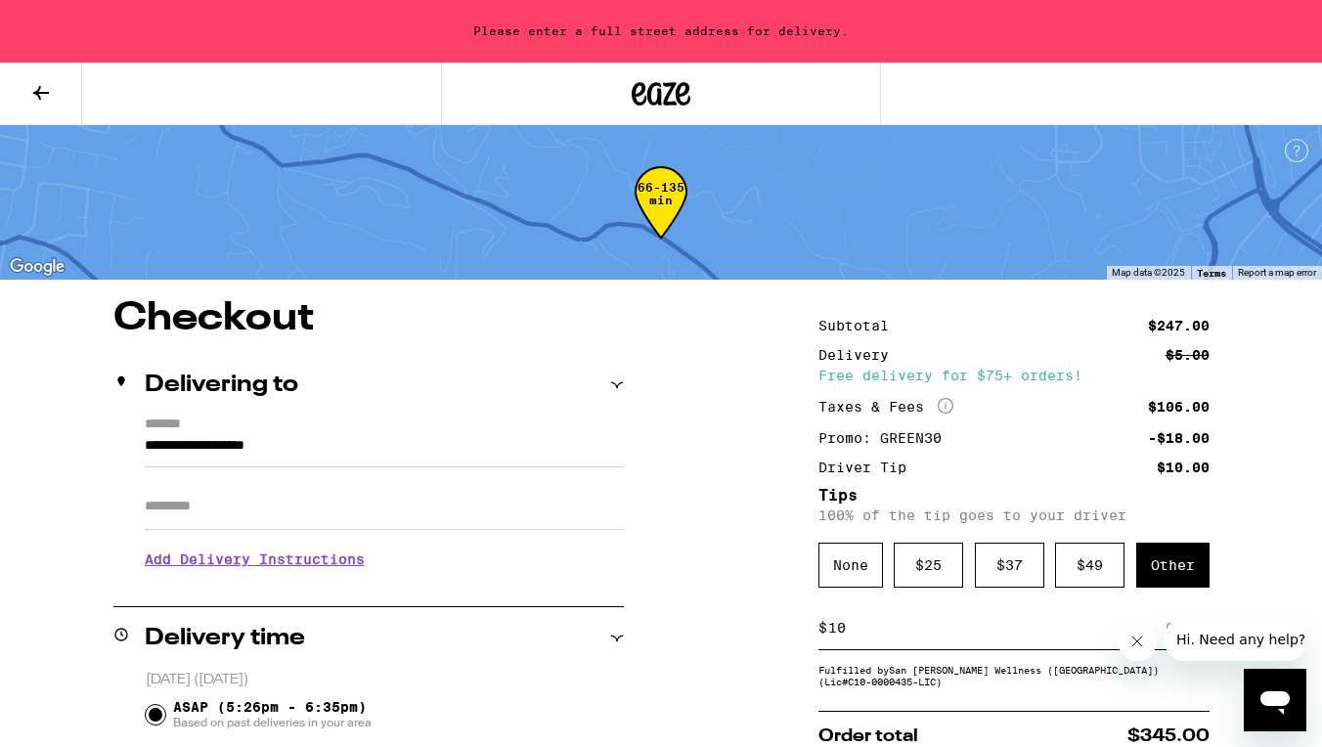
scroll to position [0, 0]
click at [50, 78] on button at bounding box center [41, 95] width 82 height 62
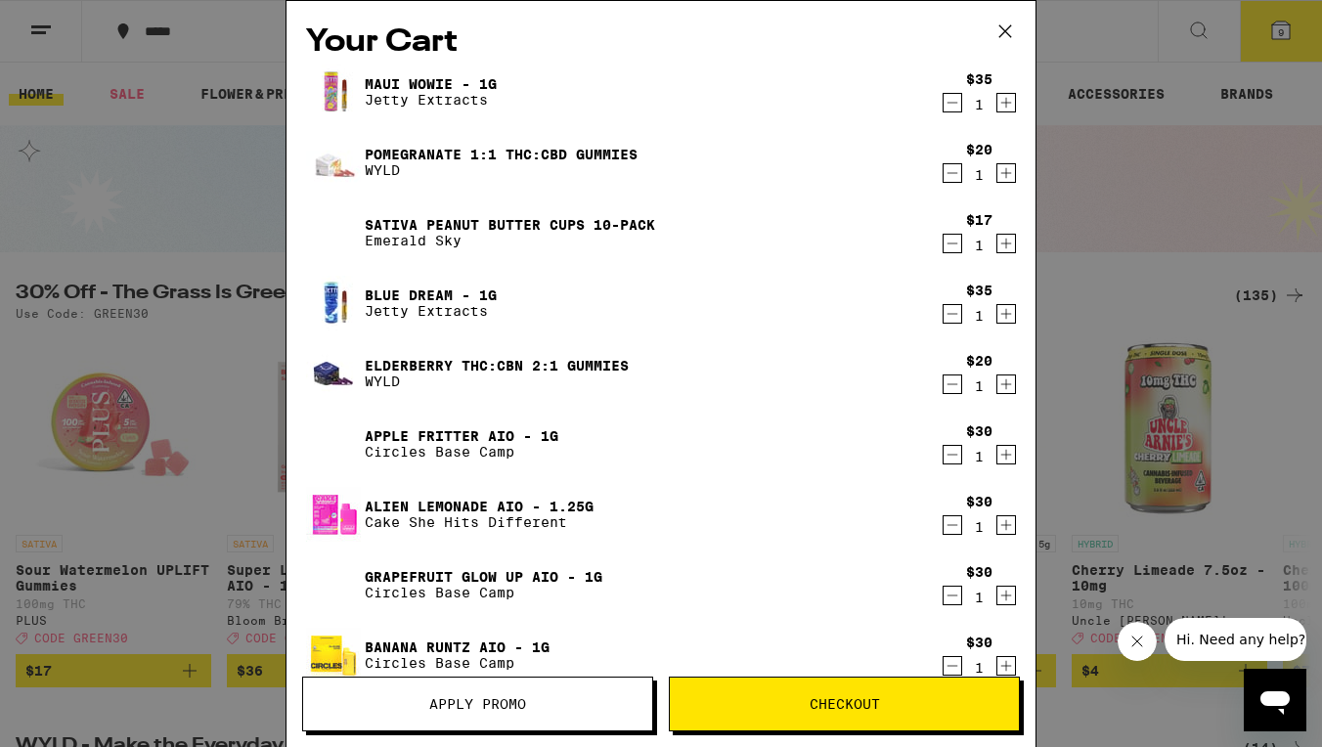
click at [1002, 388] on icon "Increment" at bounding box center [1006, 383] width 18 height 23
click at [1010, 390] on icon "Increment" at bounding box center [1006, 383] width 18 height 23
click at [928, 698] on span "Checkout" at bounding box center [844, 704] width 349 height 14
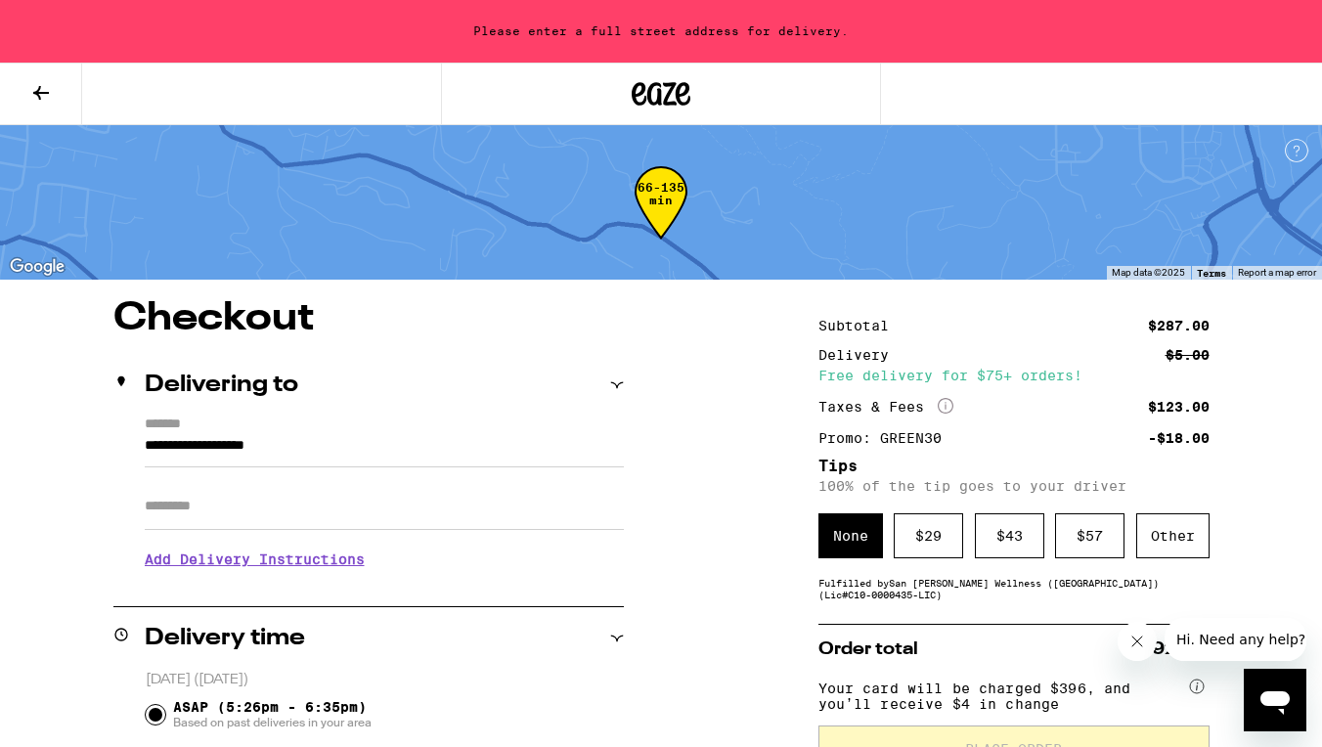
click at [467, 443] on input "**********" at bounding box center [384, 450] width 479 height 33
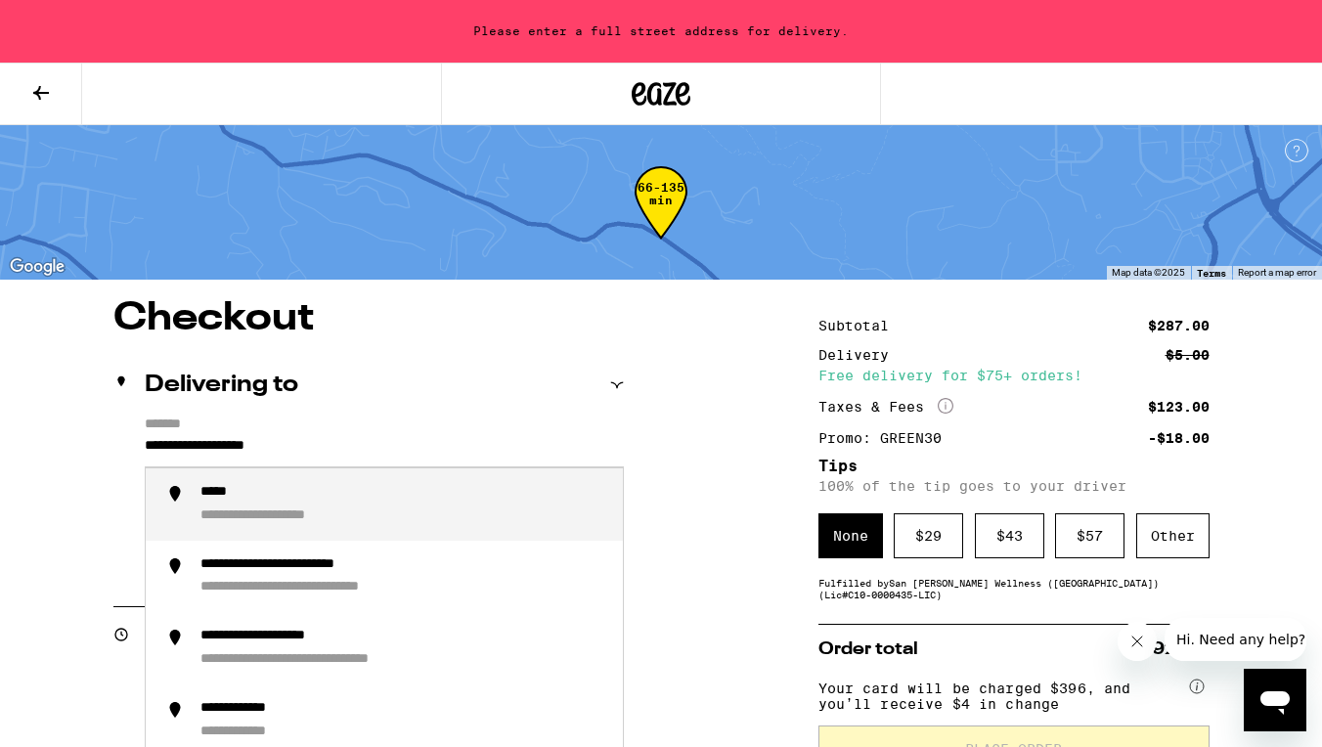
drag, startPoint x: 457, startPoint y: 454, endPoint x: 101, endPoint y: 448, distance: 356.8
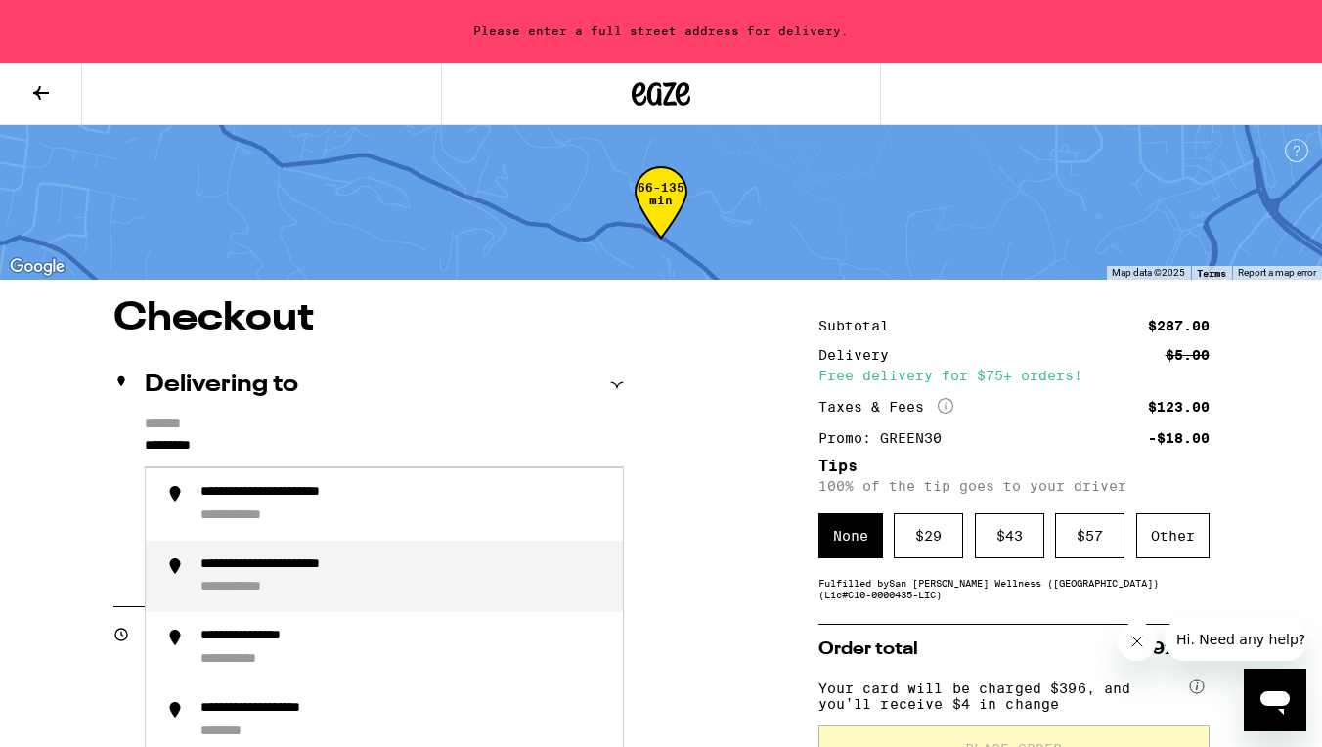
click at [250, 604] on li "**********" at bounding box center [384, 577] width 477 height 72
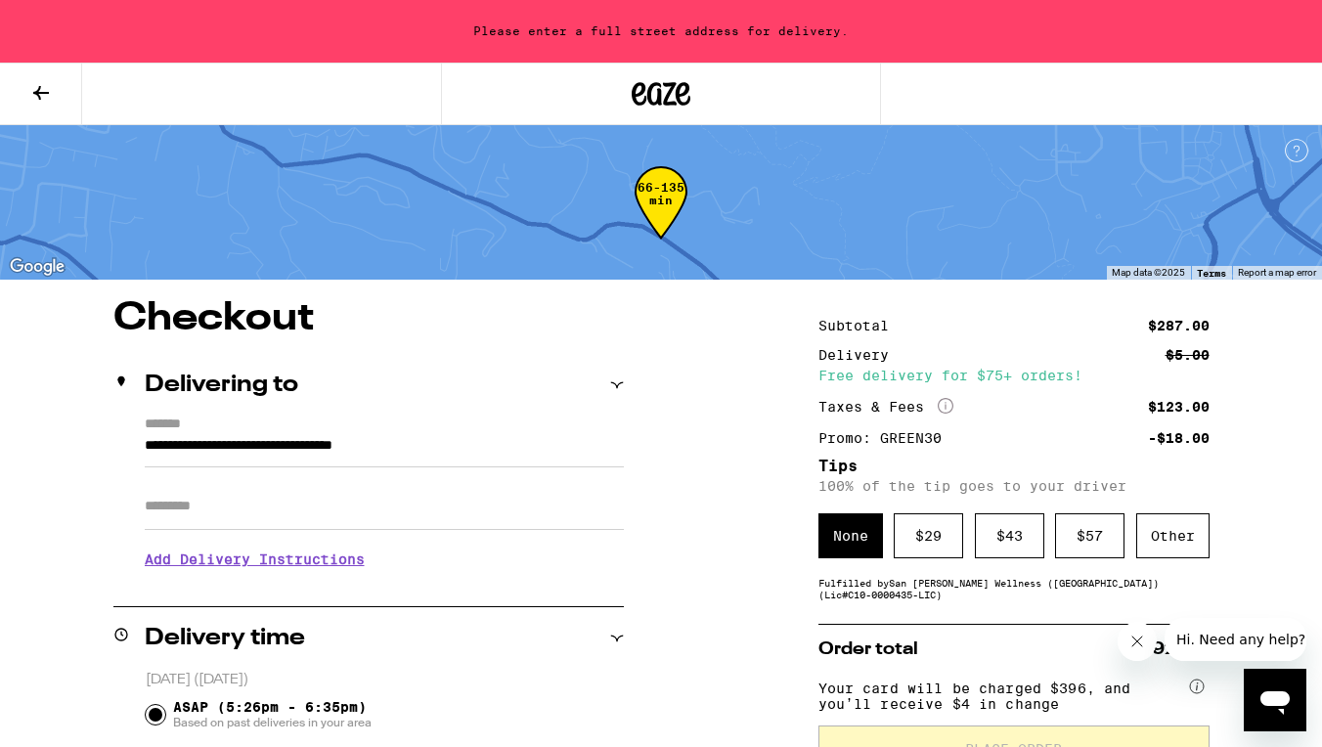
type input "**********"
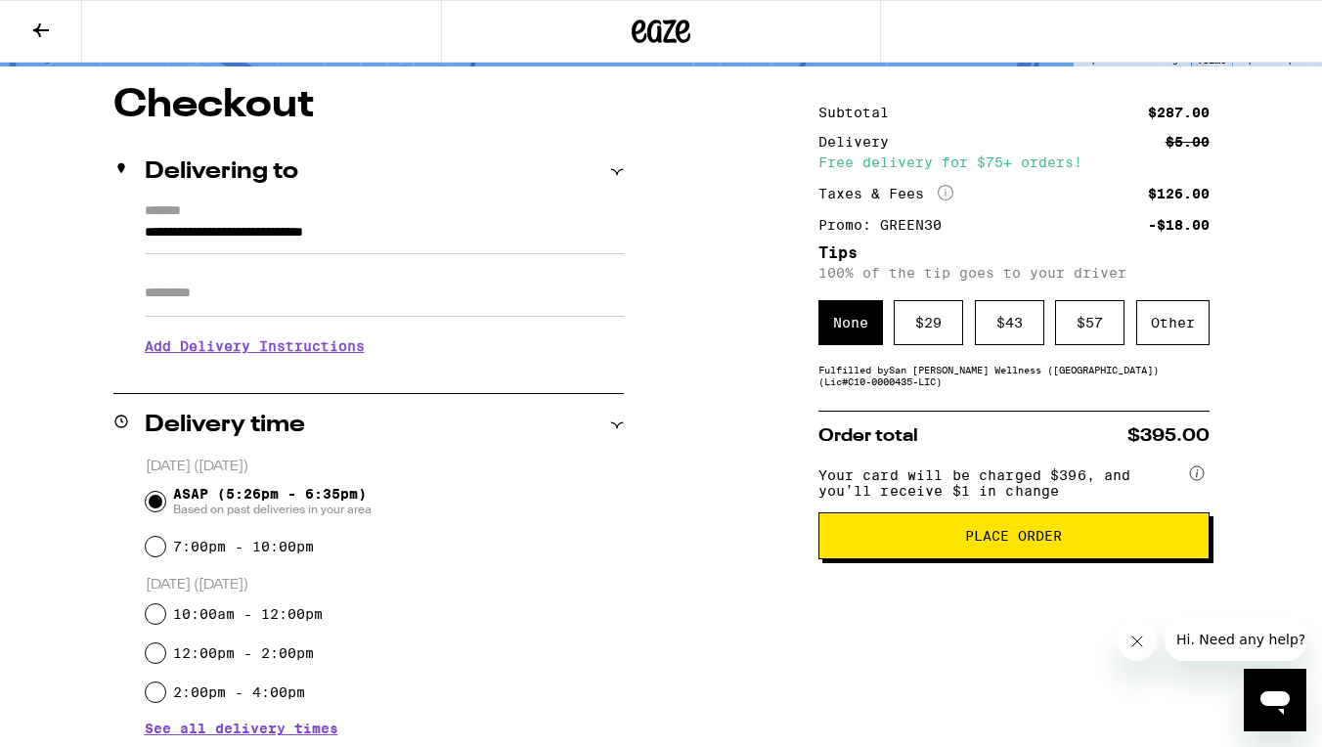
scroll to position [153, 0]
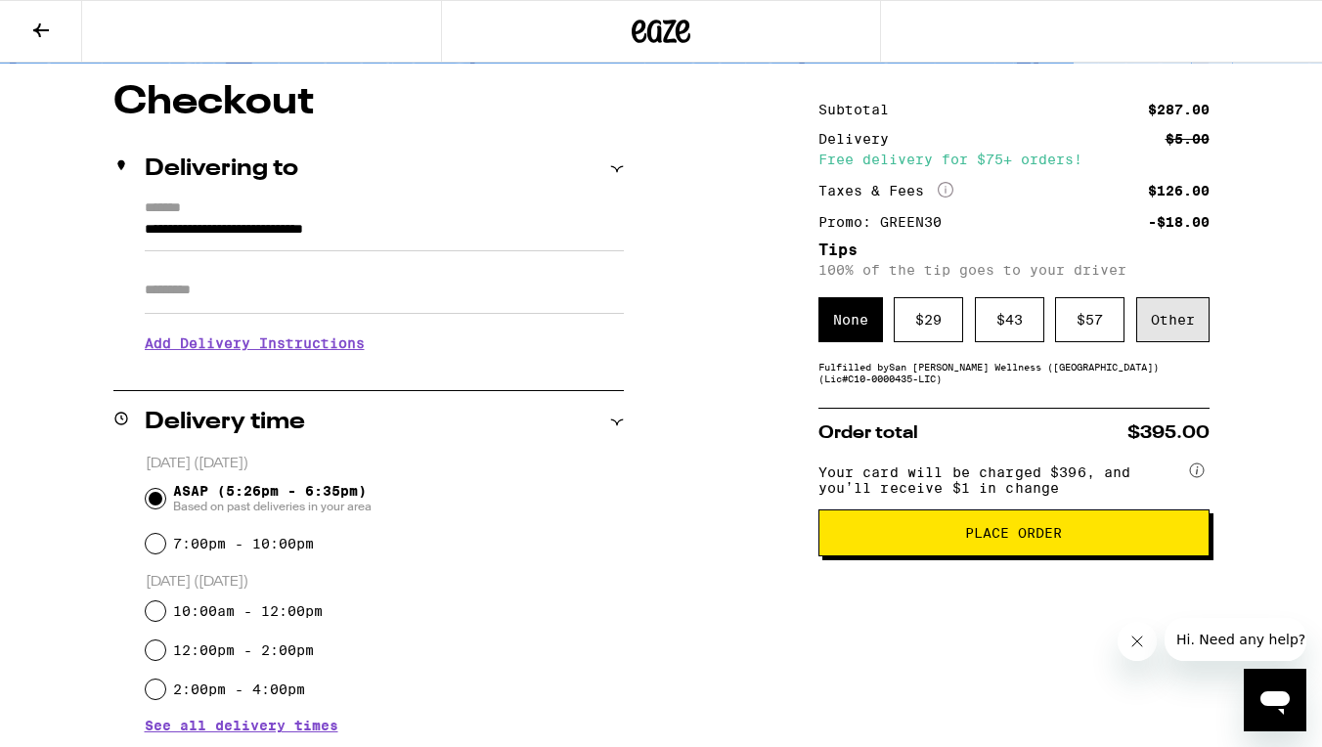
click at [1168, 336] on div "Other" at bounding box center [1172, 319] width 73 height 45
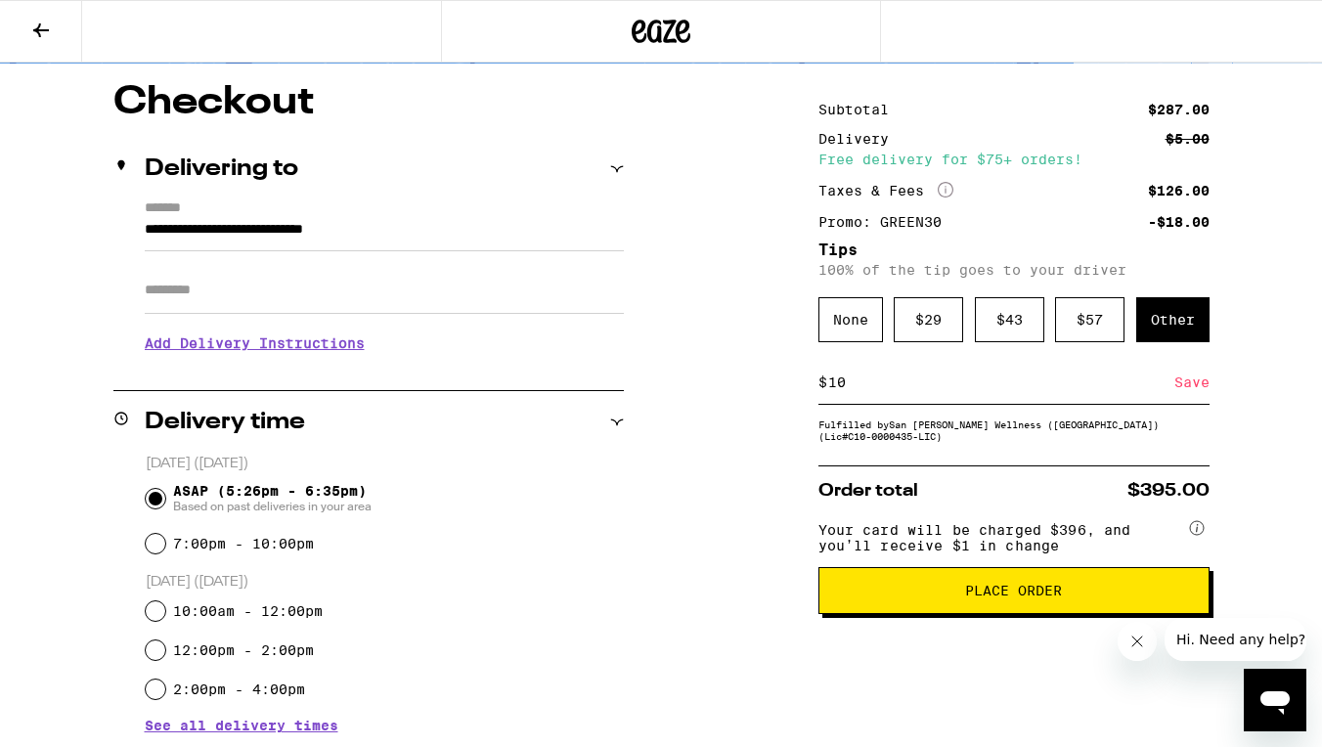
type input "10"
click at [1179, 391] on div "Save" at bounding box center [1191, 382] width 35 height 43
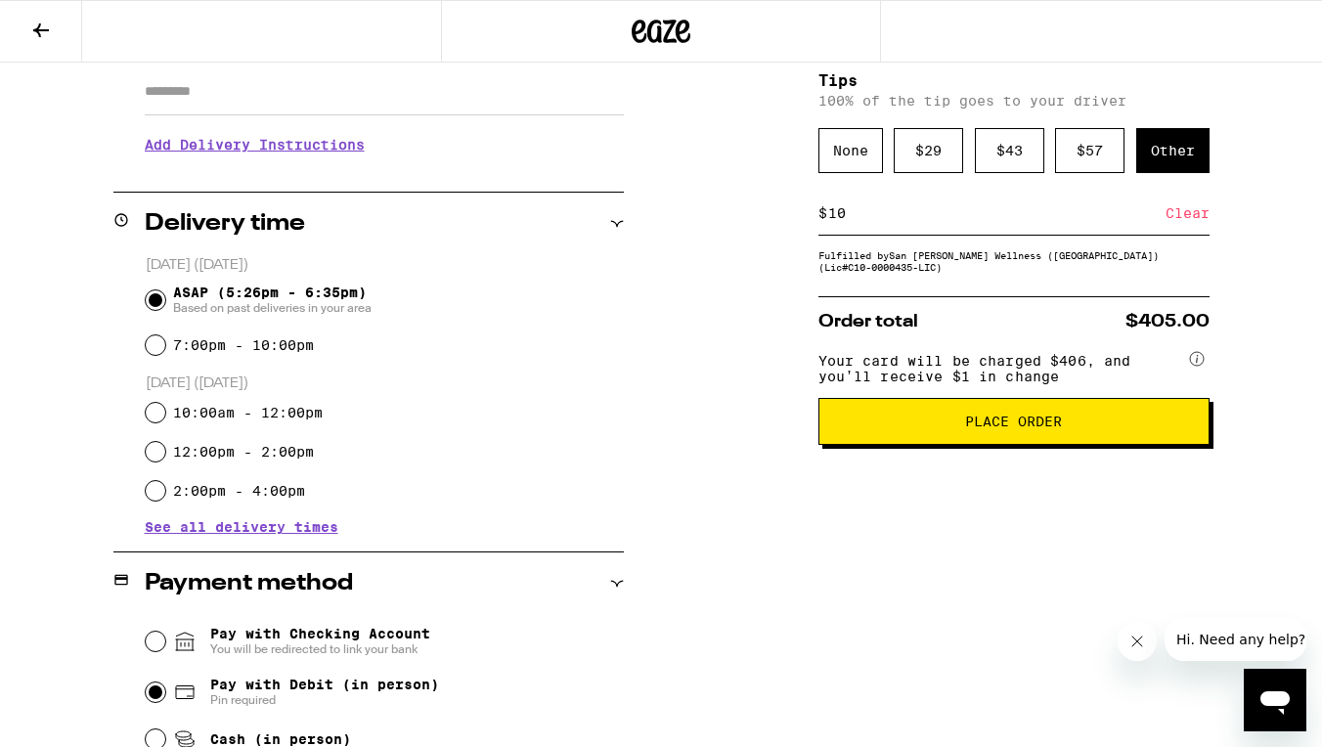
scroll to position [342, 0]
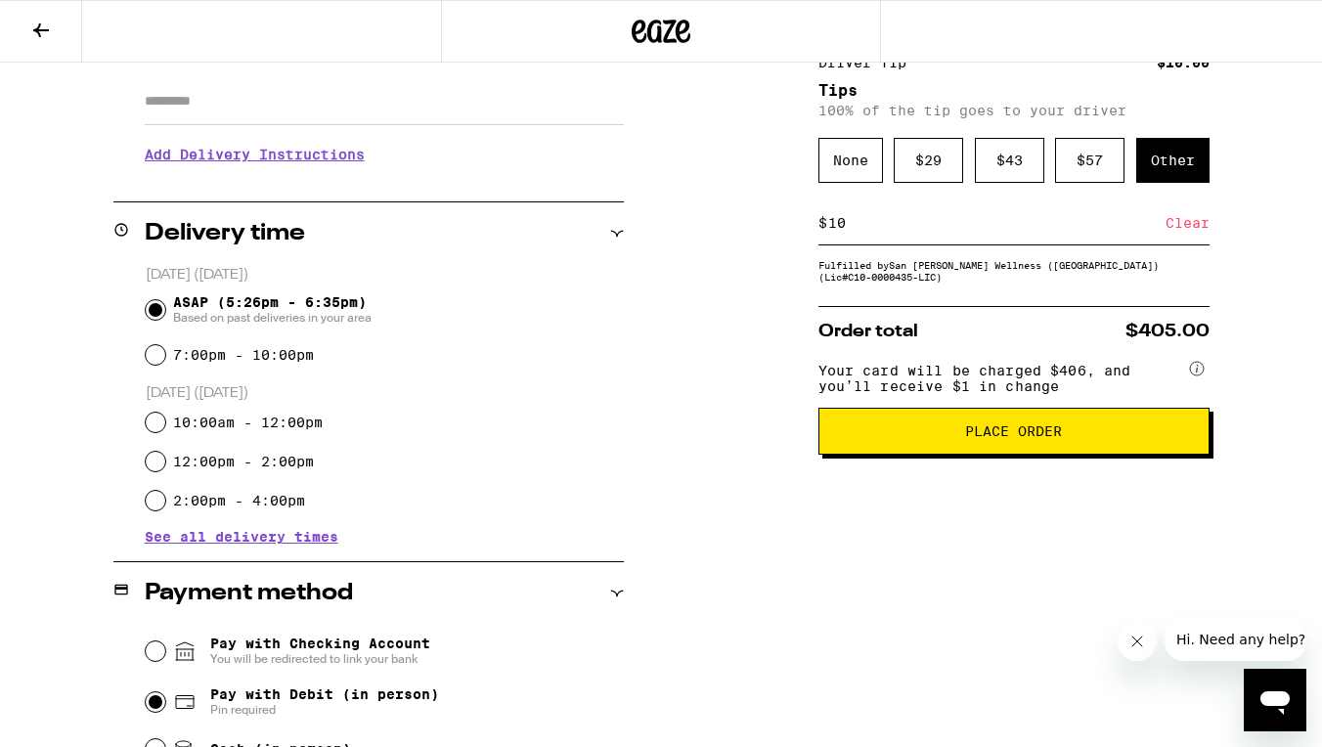
click at [1005, 431] on button "Place Order" at bounding box center [1013, 431] width 391 height 47
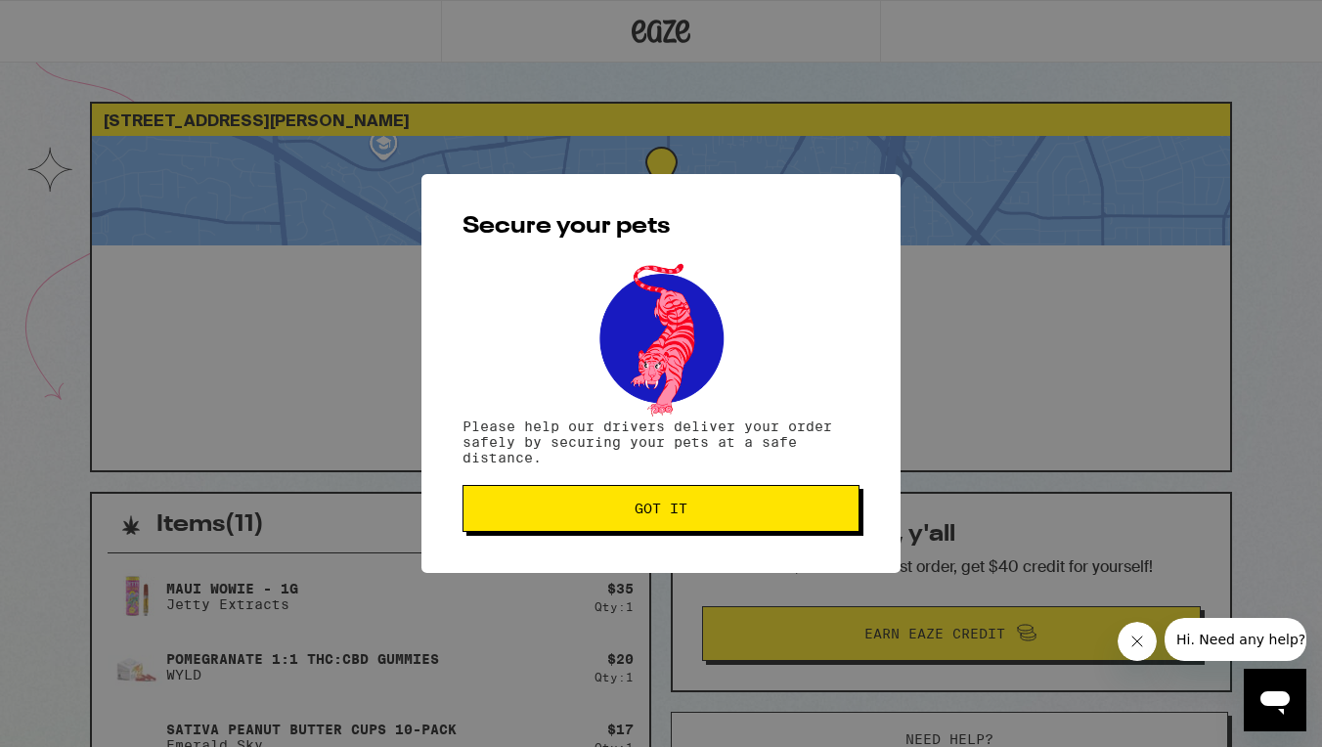
click at [690, 527] on button "Got it" at bounding box center [660, 508] width 397 height 47
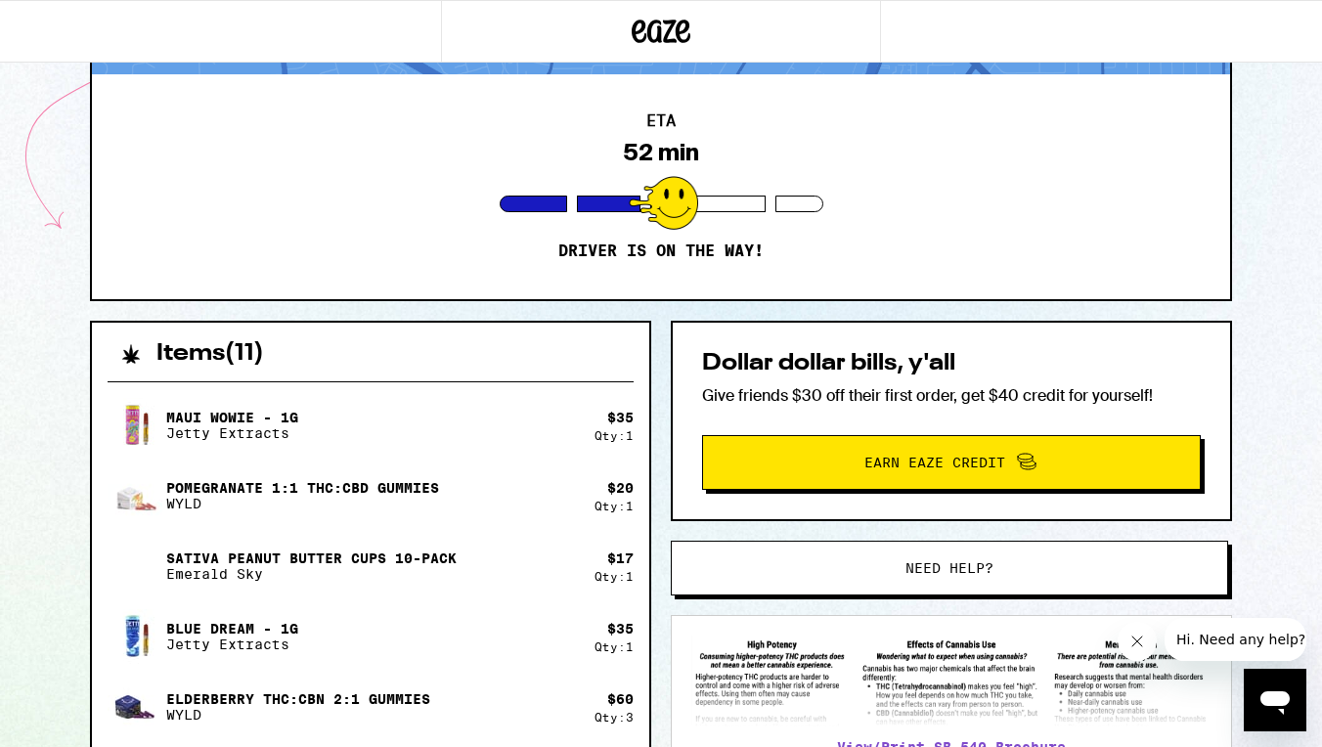
scroll to position [167, 0]
